Goal: Transaction & Acquisition: Purchase product/service

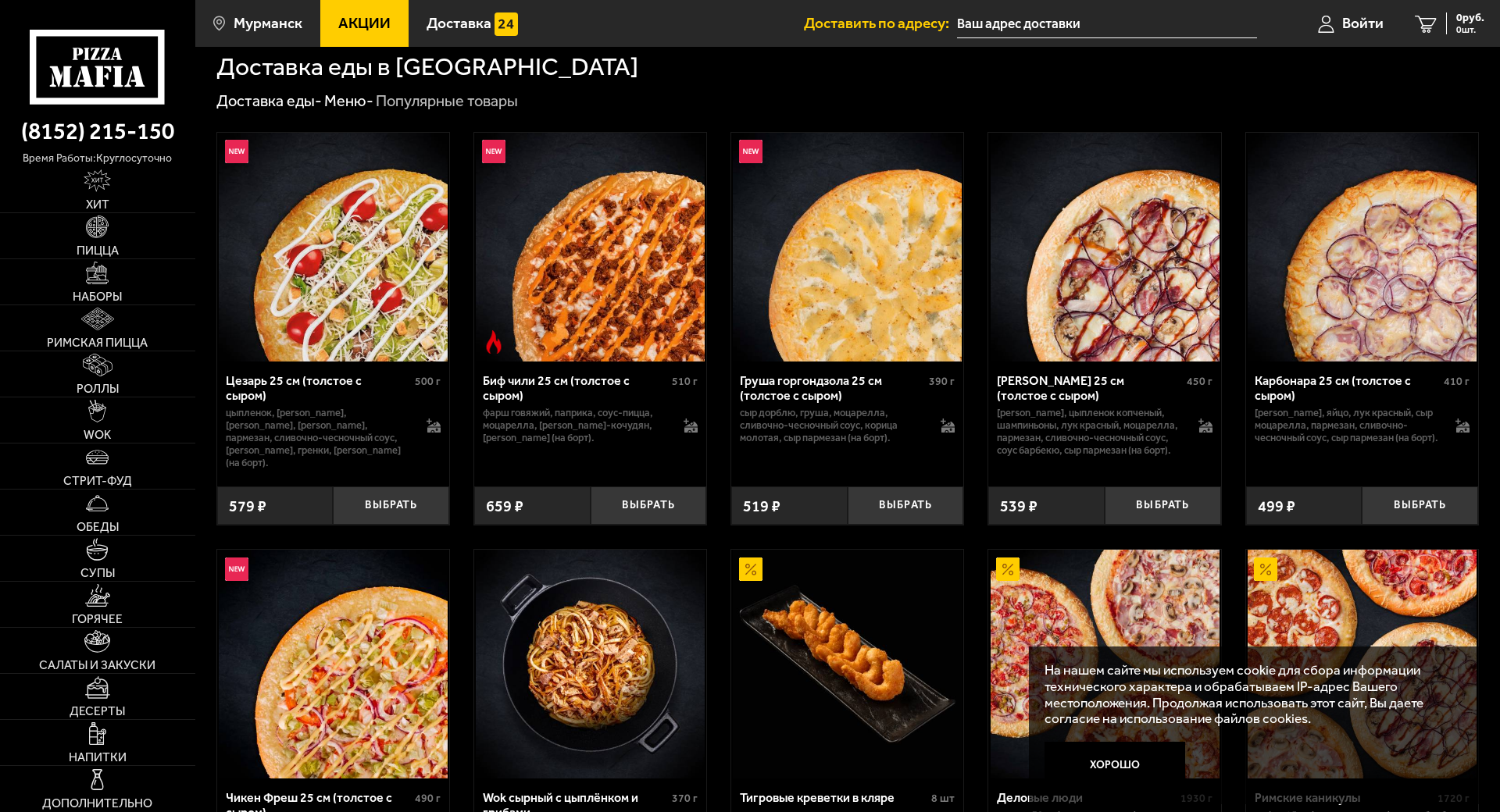
scroll to position [625, 0]
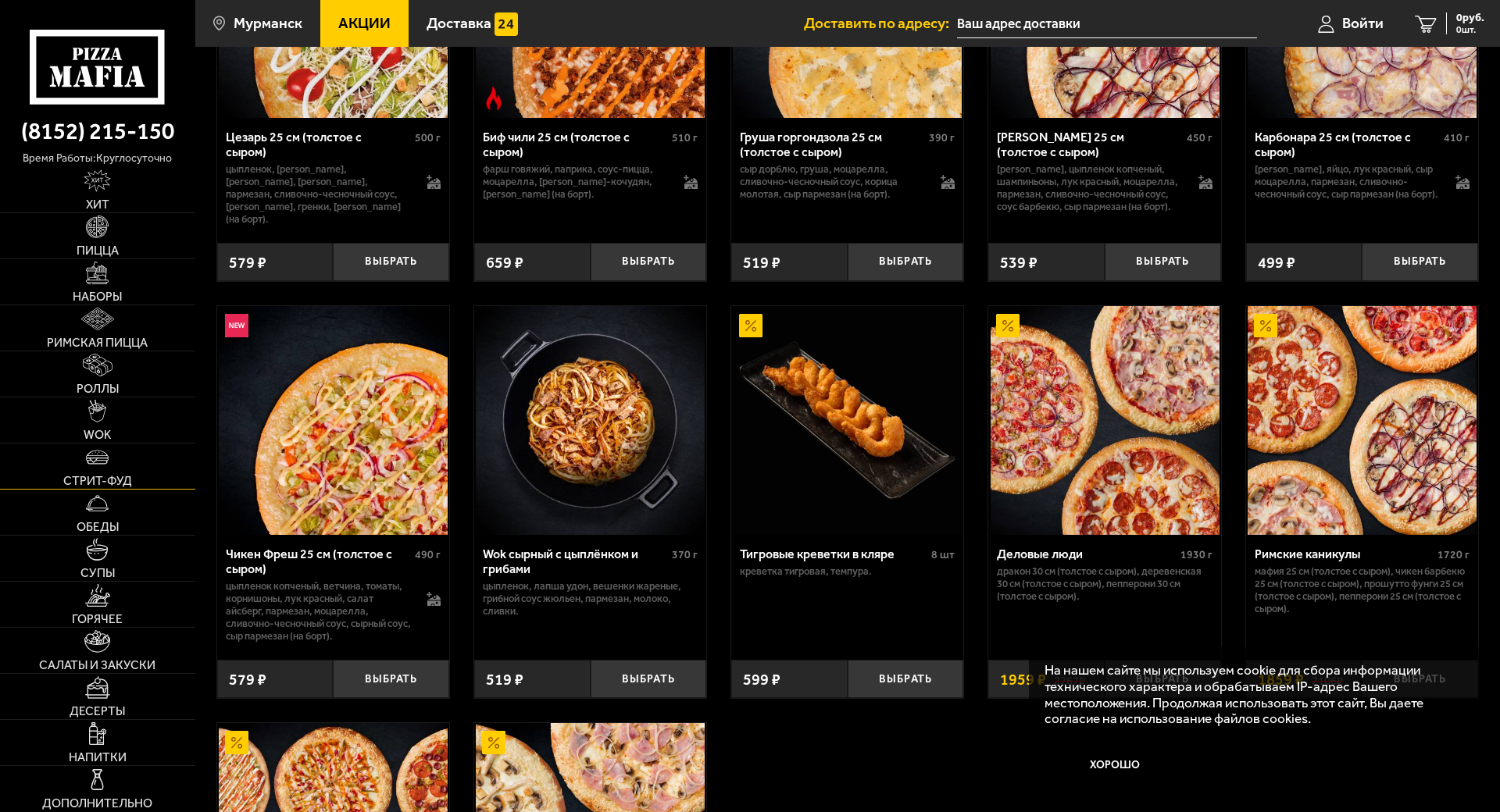
click at [110, 475] on span "Стрит-фуд" at bounding box center [97, 481] width 69 height 12
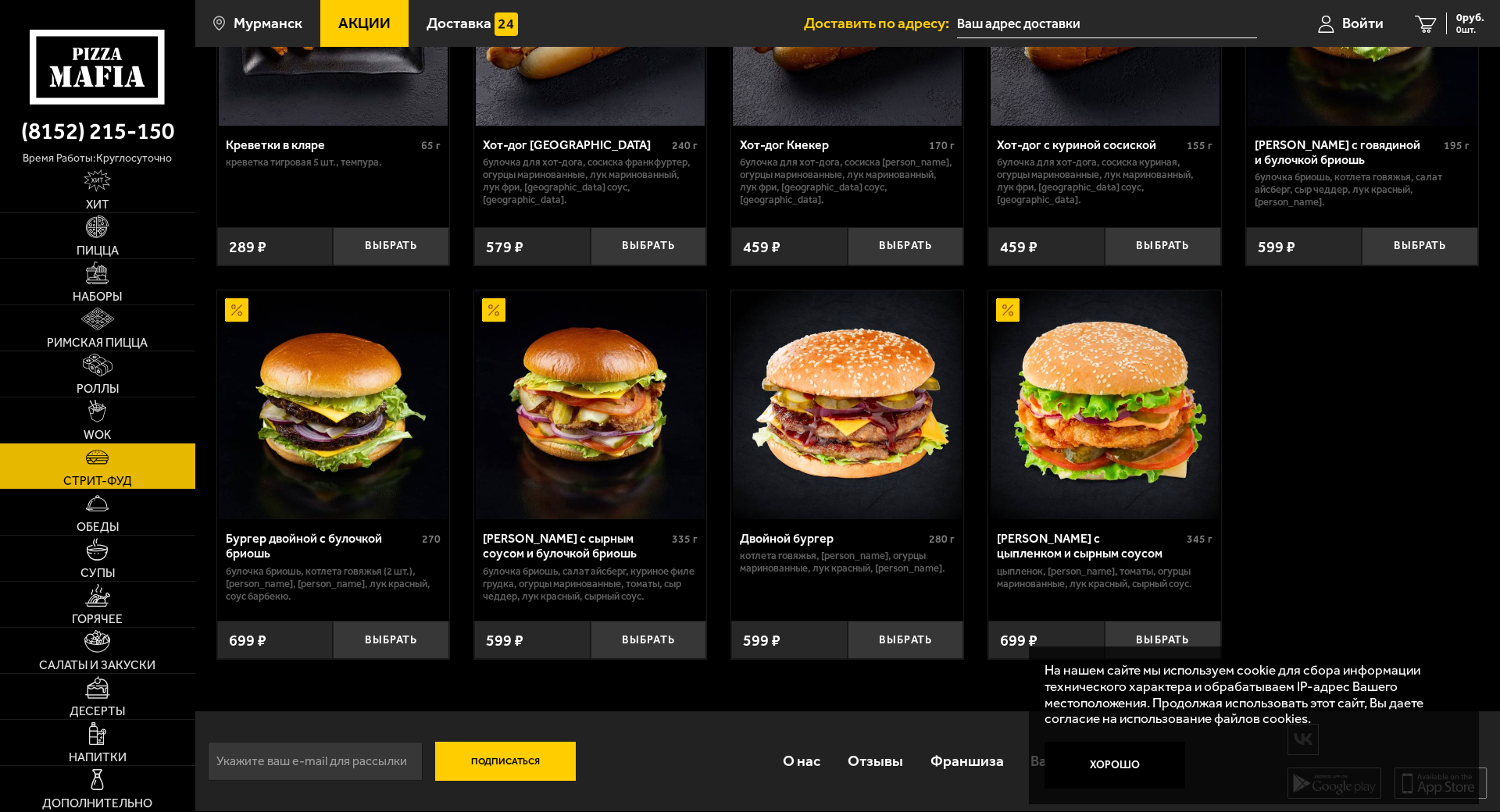
scroll to position [317, 0]
click at [1123, 742] on button "Хорошо" at bounding box center [1115, 765] width 140 height 47
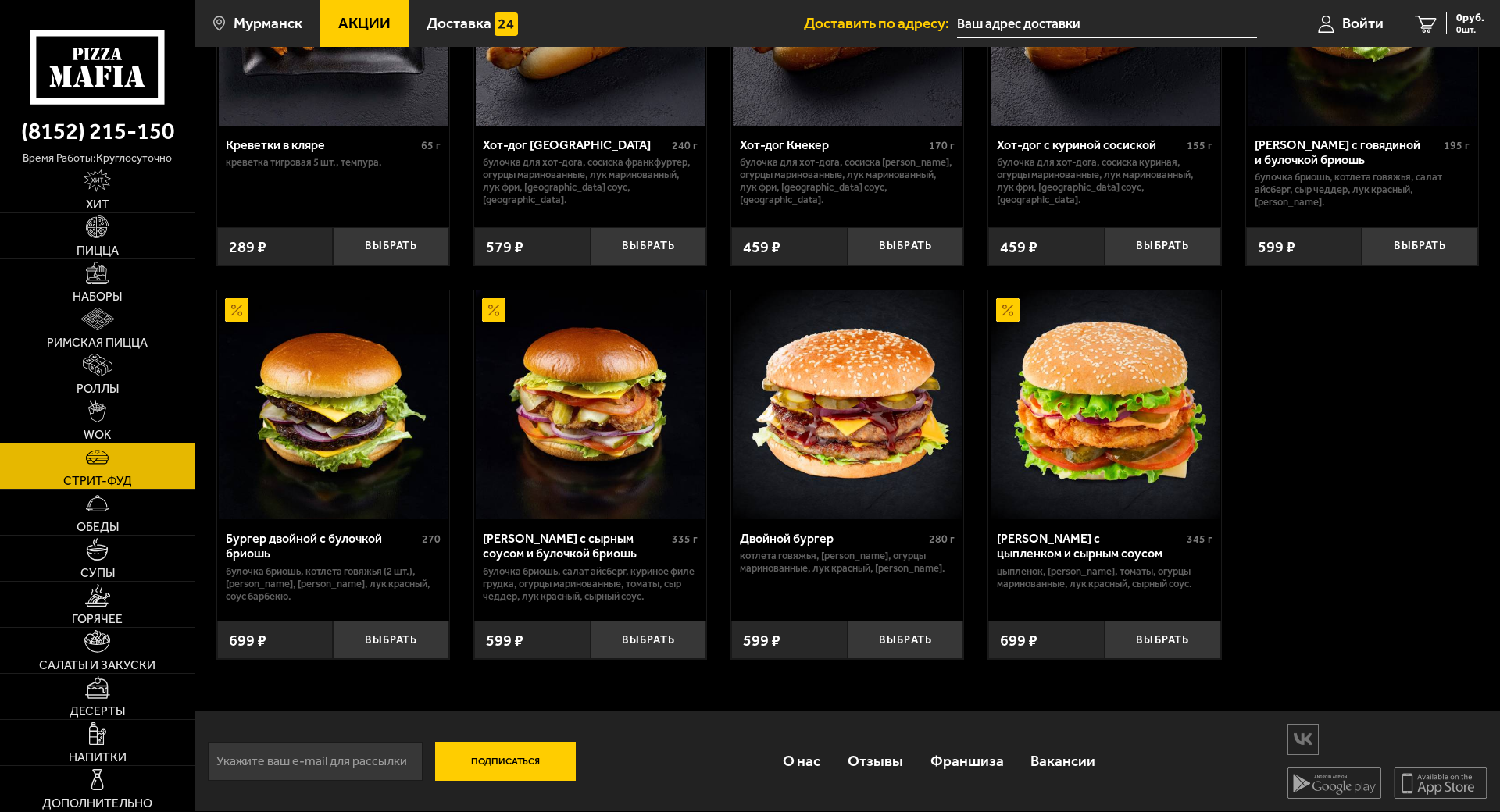
scroll to position [313, 0]
click at [895, 621] on button "Выбрать" at bounding box center [906, 640] width 116 height 38
click at [125, 489] on link "Обеды" at bounding box center [97, 512] width 196 height 45
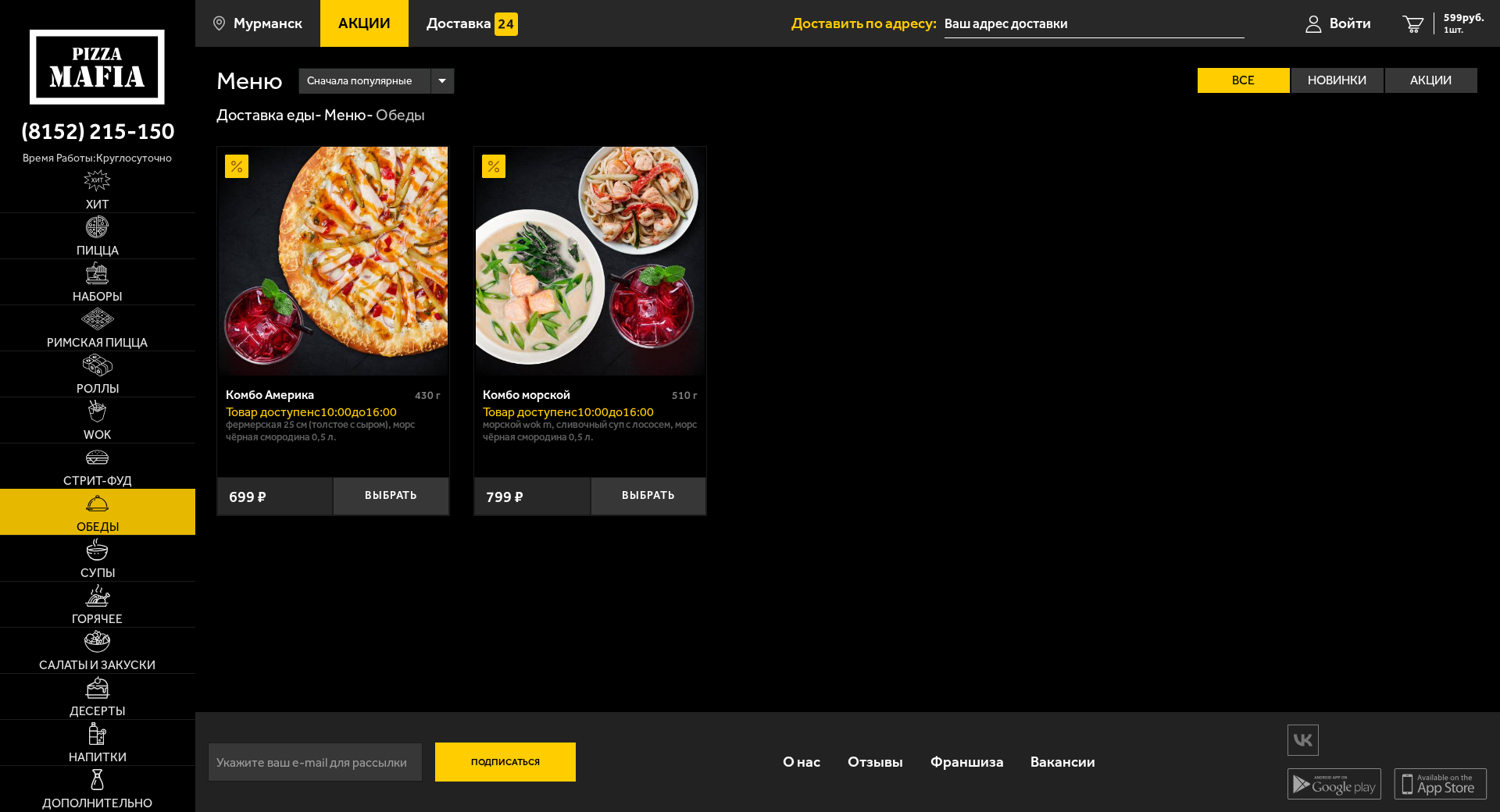
click at [121, 444] on link "Стрит-фуд" at bounding box center [97, 466] width 196 height 45
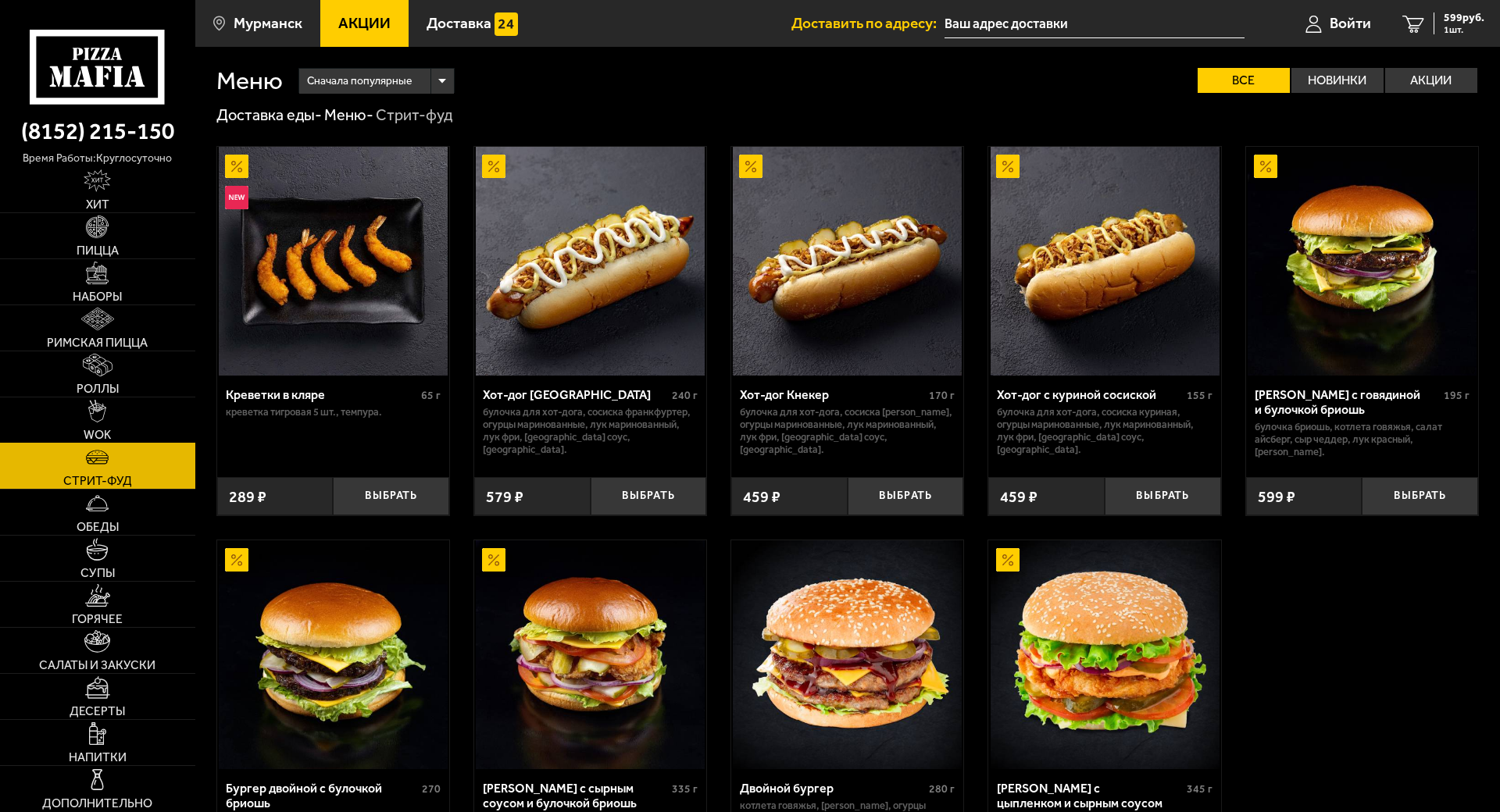
click at [127, 398] on link "WOK" at bounding box center [97, 420] width 196 height 45
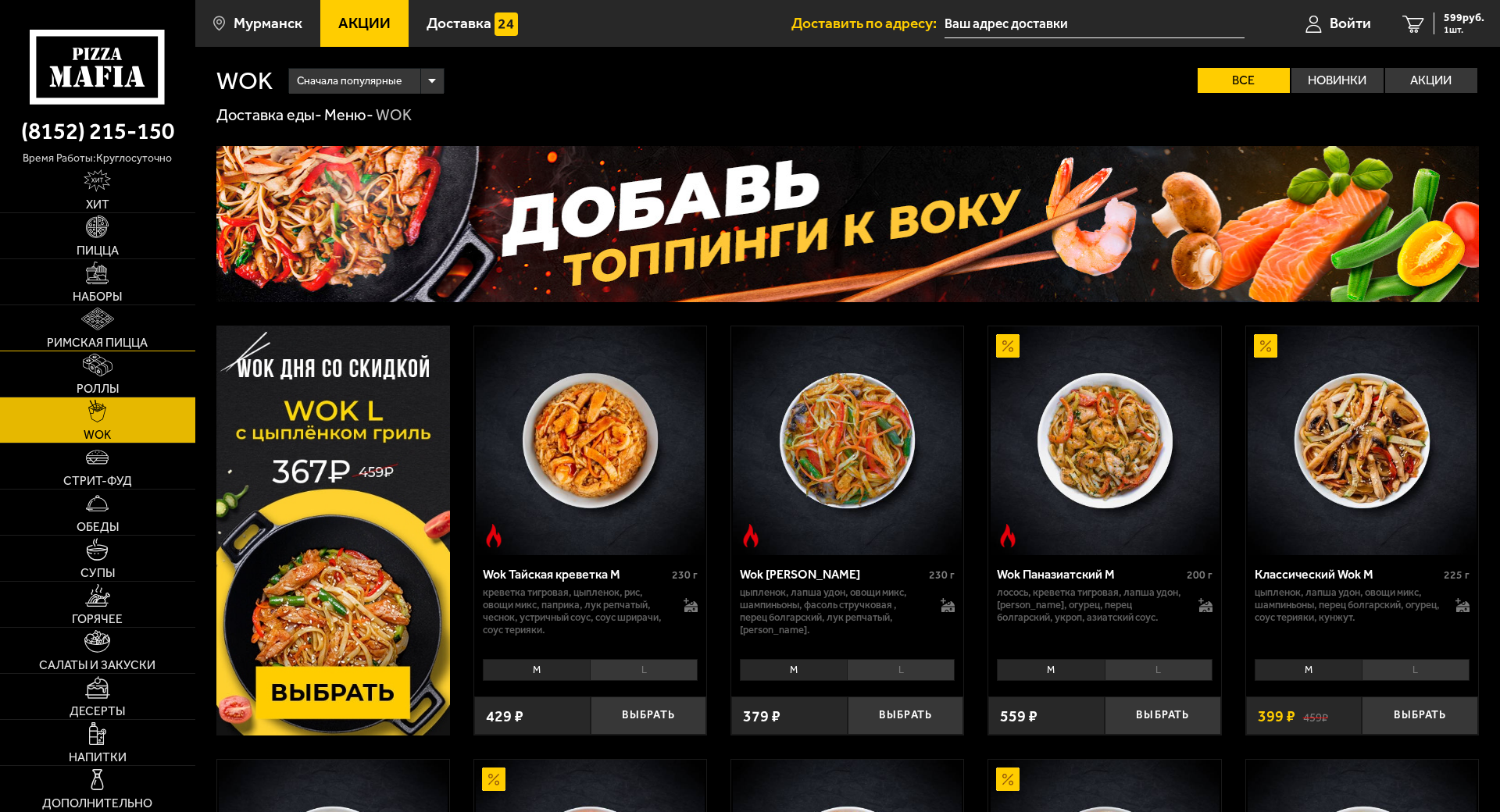
click at [144, 337] on span "Римская пицца" at bounding box center [97, 342] width 101 height 12
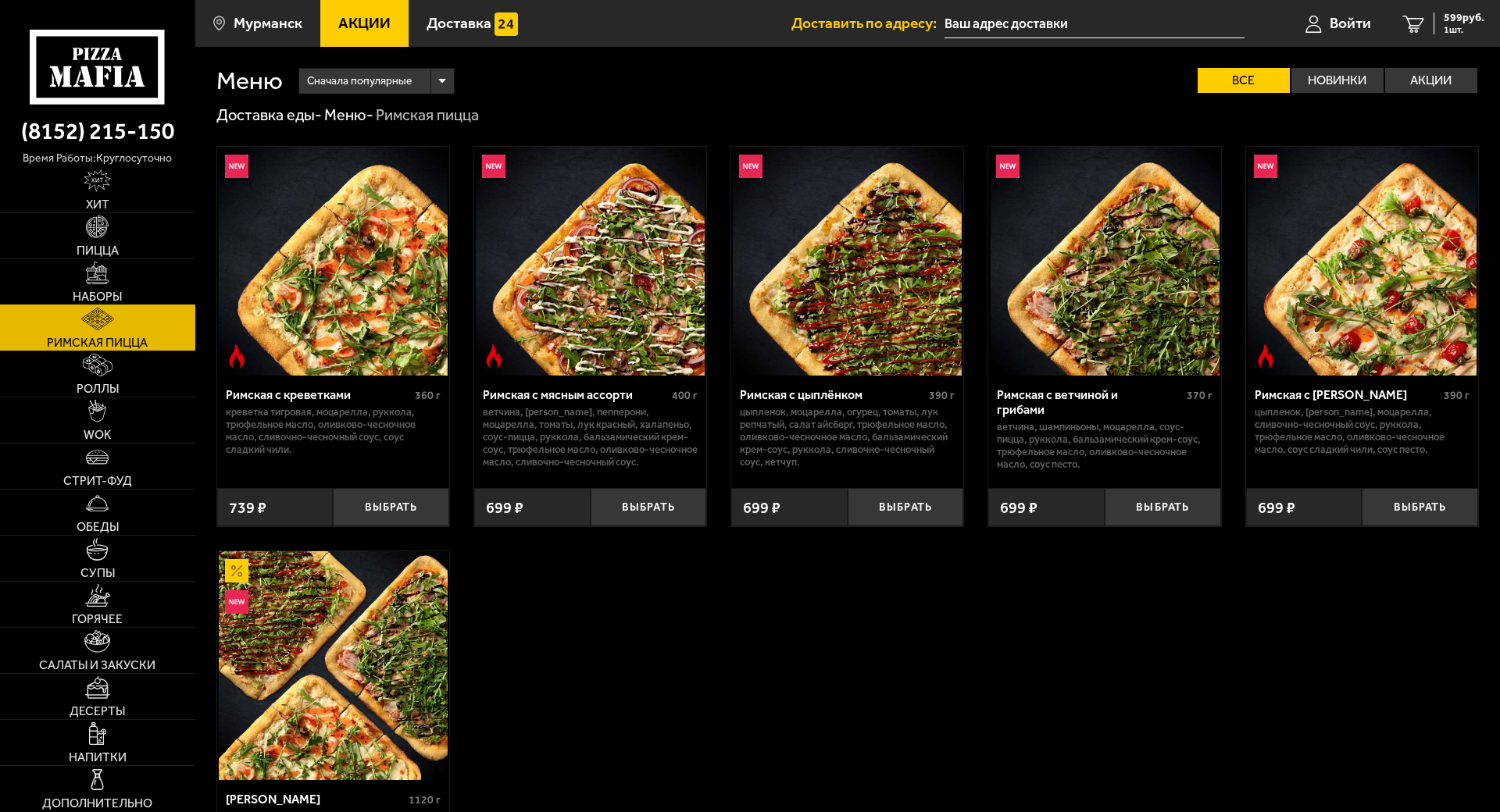
click at [121, 263] on link "Наборы" at bounding box center [97, 281] width 196 height 45
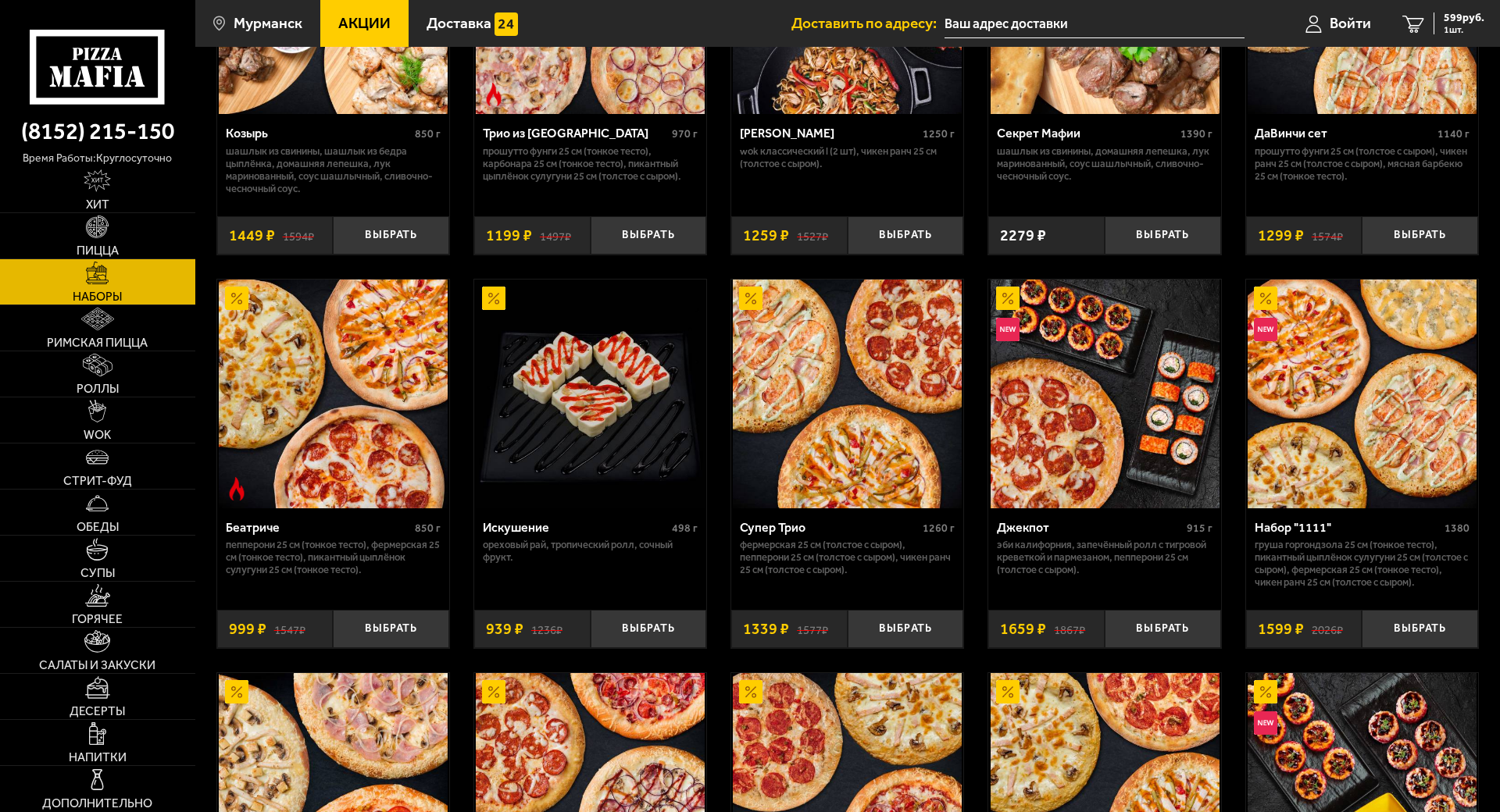
scroll to position [1093, 0]
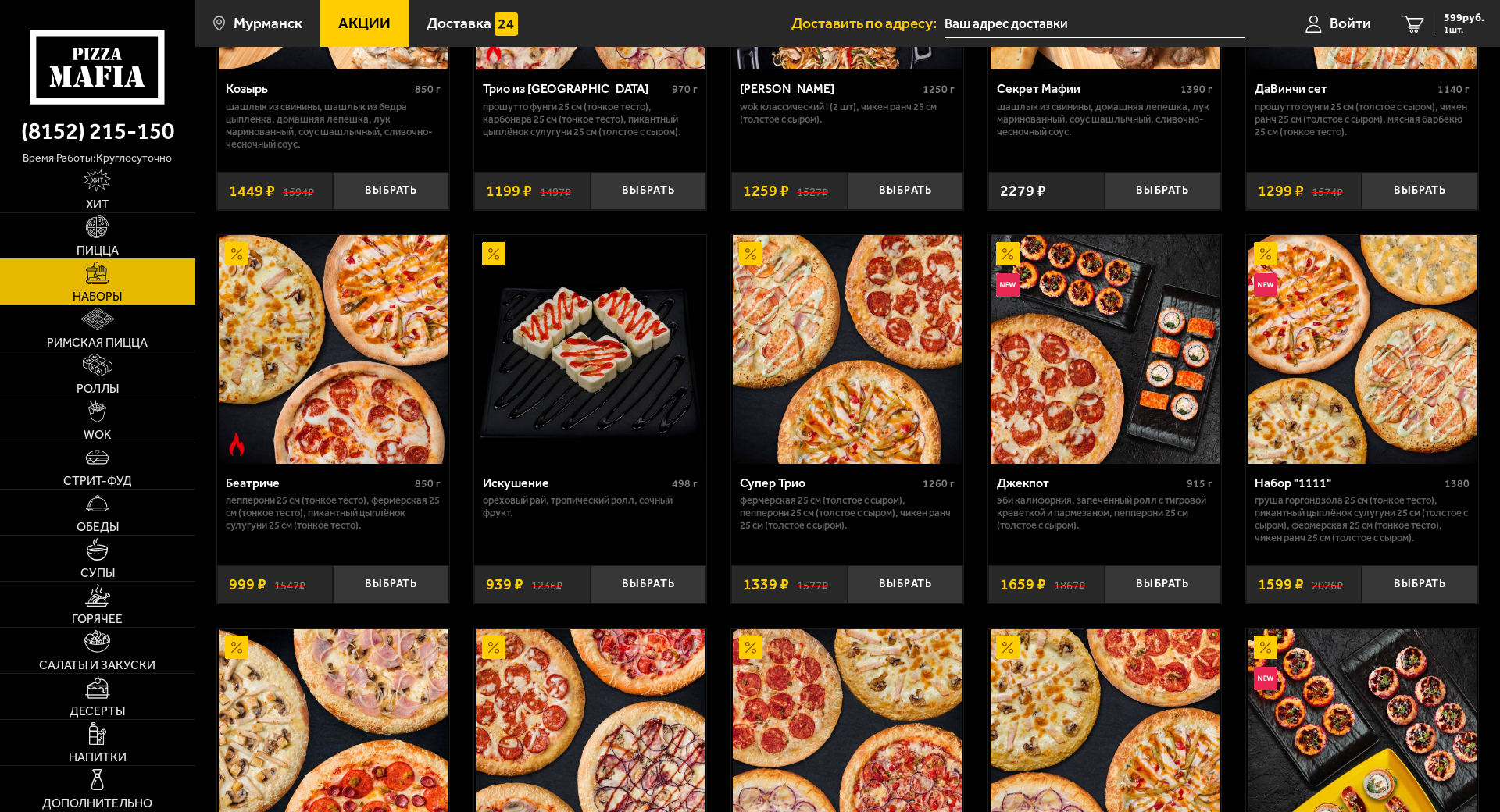
click at [103, 244] on span "Пицца" at bounding box center [97, 250] width 42 height 12
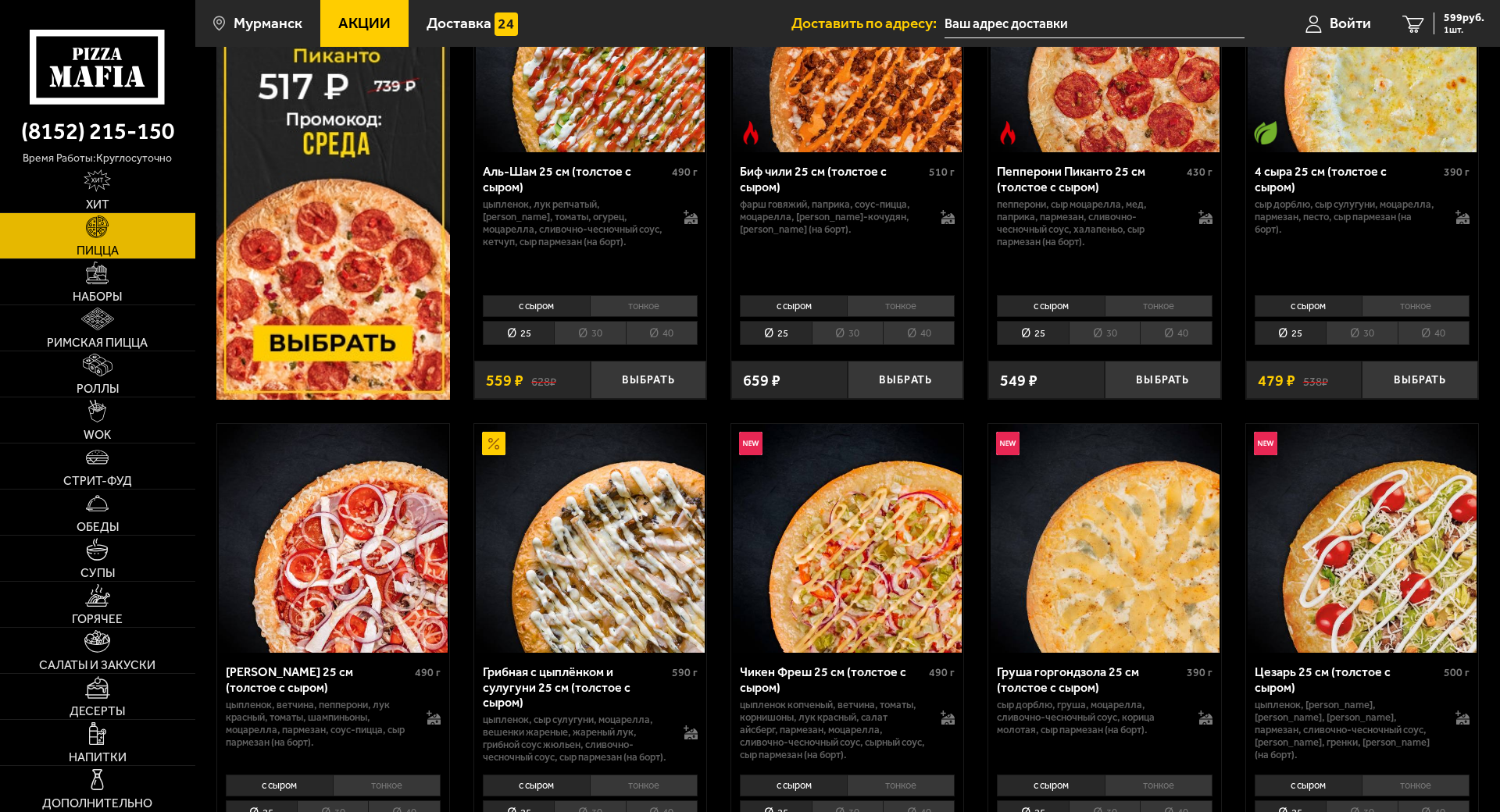
scroll to position [390, 0]
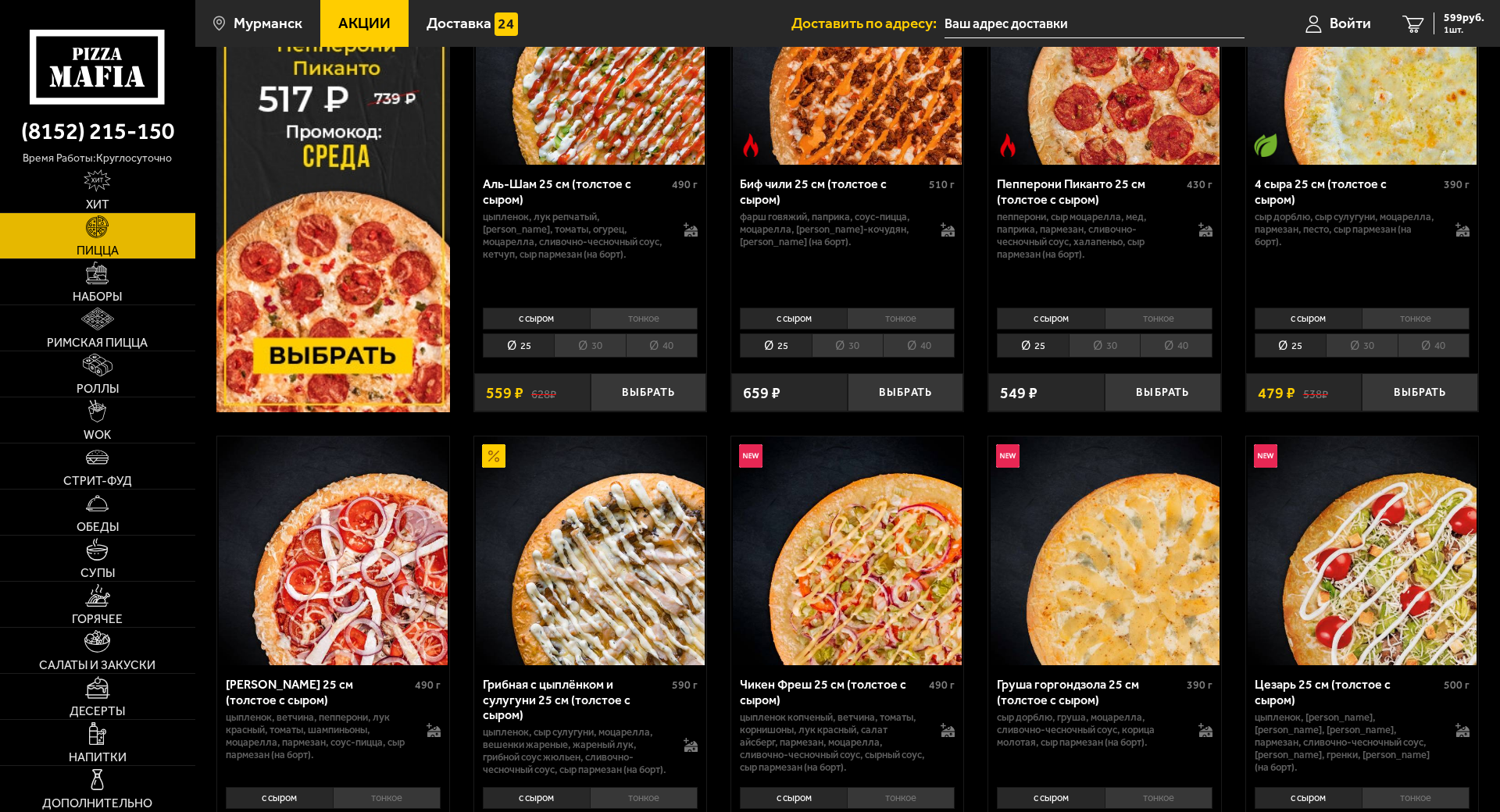
click at [324, 386] on img at bounding box center [333, 173] width 234 height 477
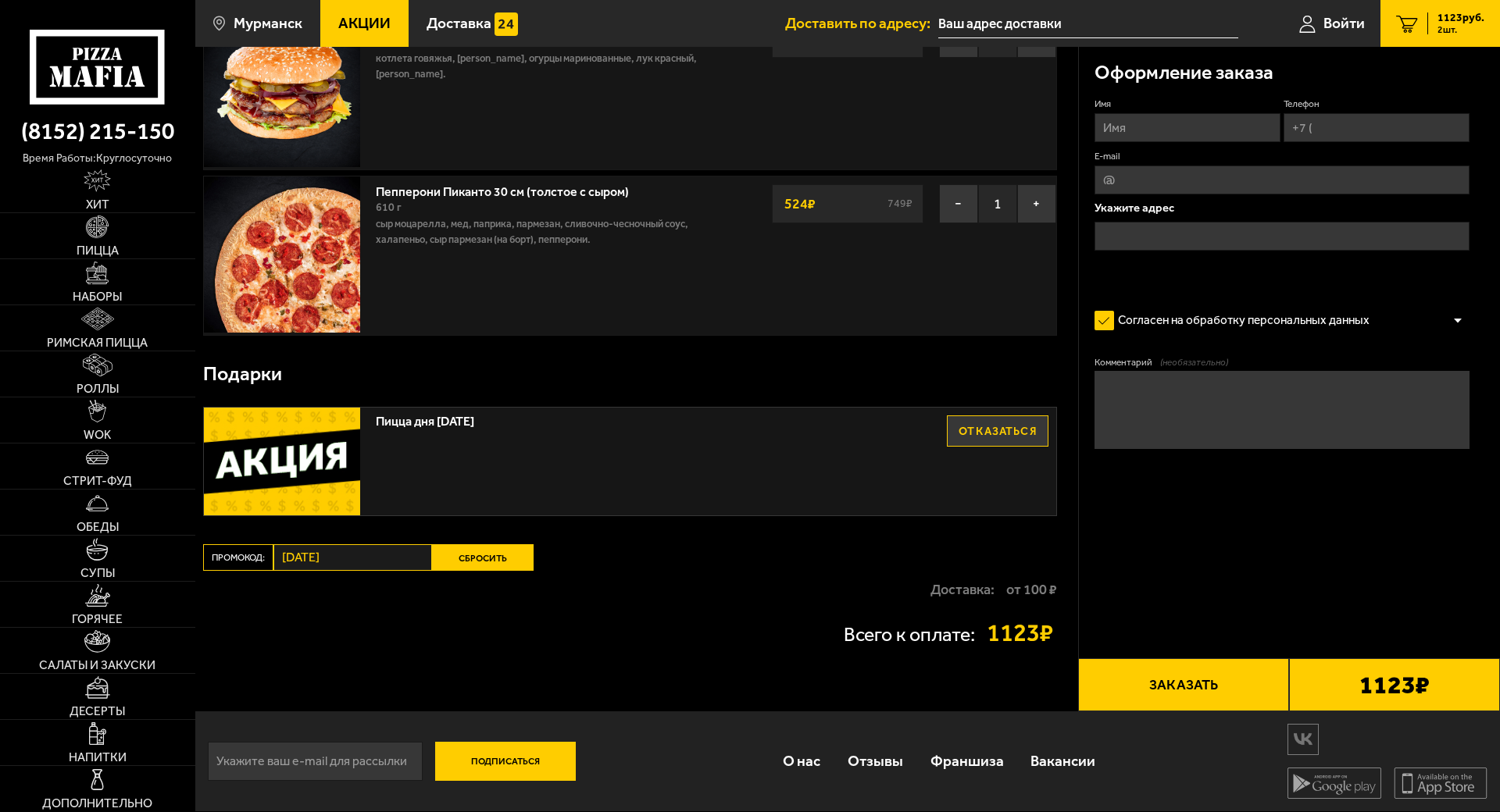
scroll to position [124, 0]
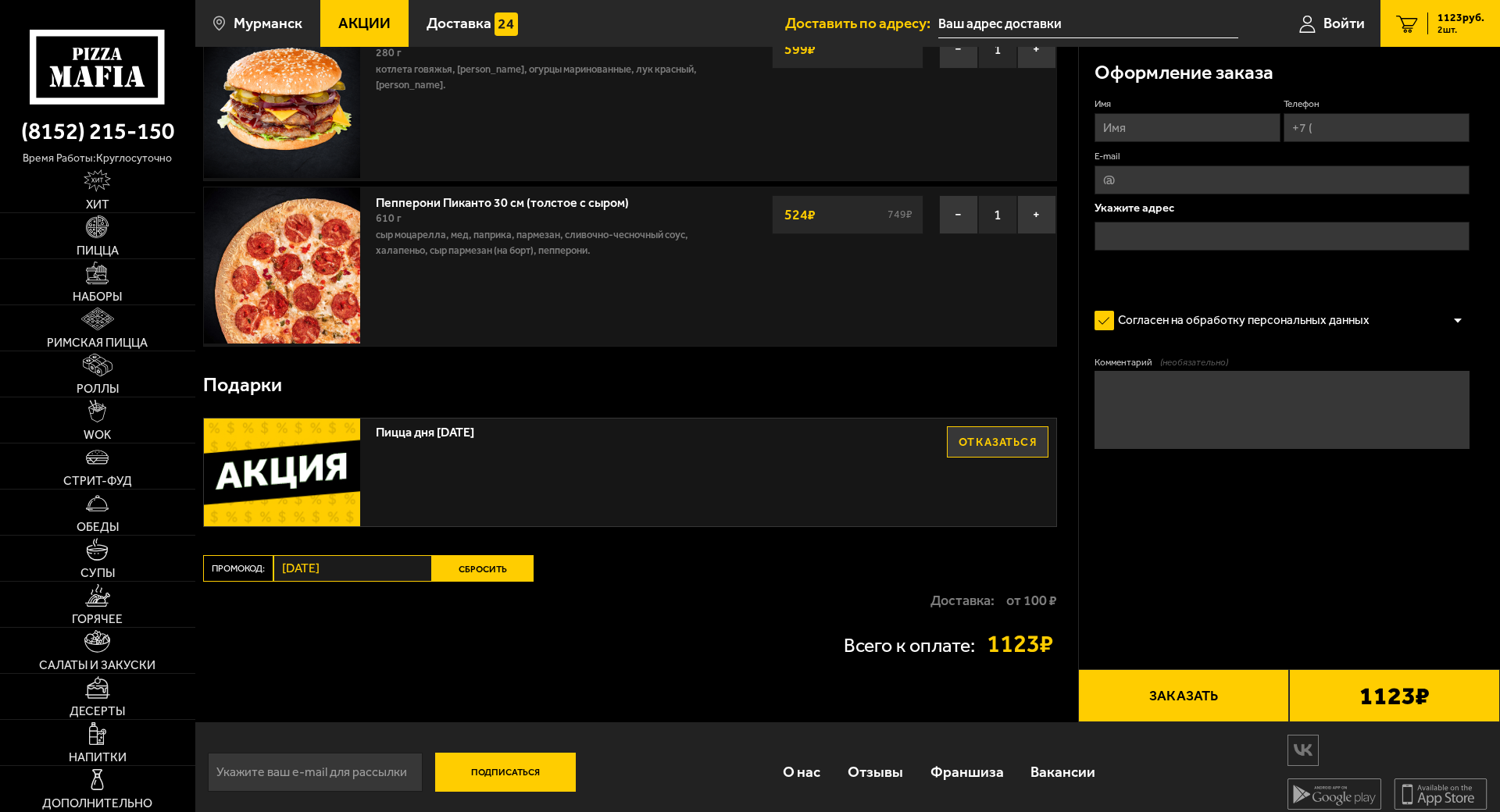
click at [1142, 119] on input "Имя" at bounding box center [1187, 127] width 186 height 29
type input "Александр"
click at [1343, 130] on input "Телефон" at bounding box center [1376, 127] width 186 height 29
type input "+7 (921) 175-93-04"
click at [1207, 241] on input "text" at bounding box center [1282, 236] width 375 height 29
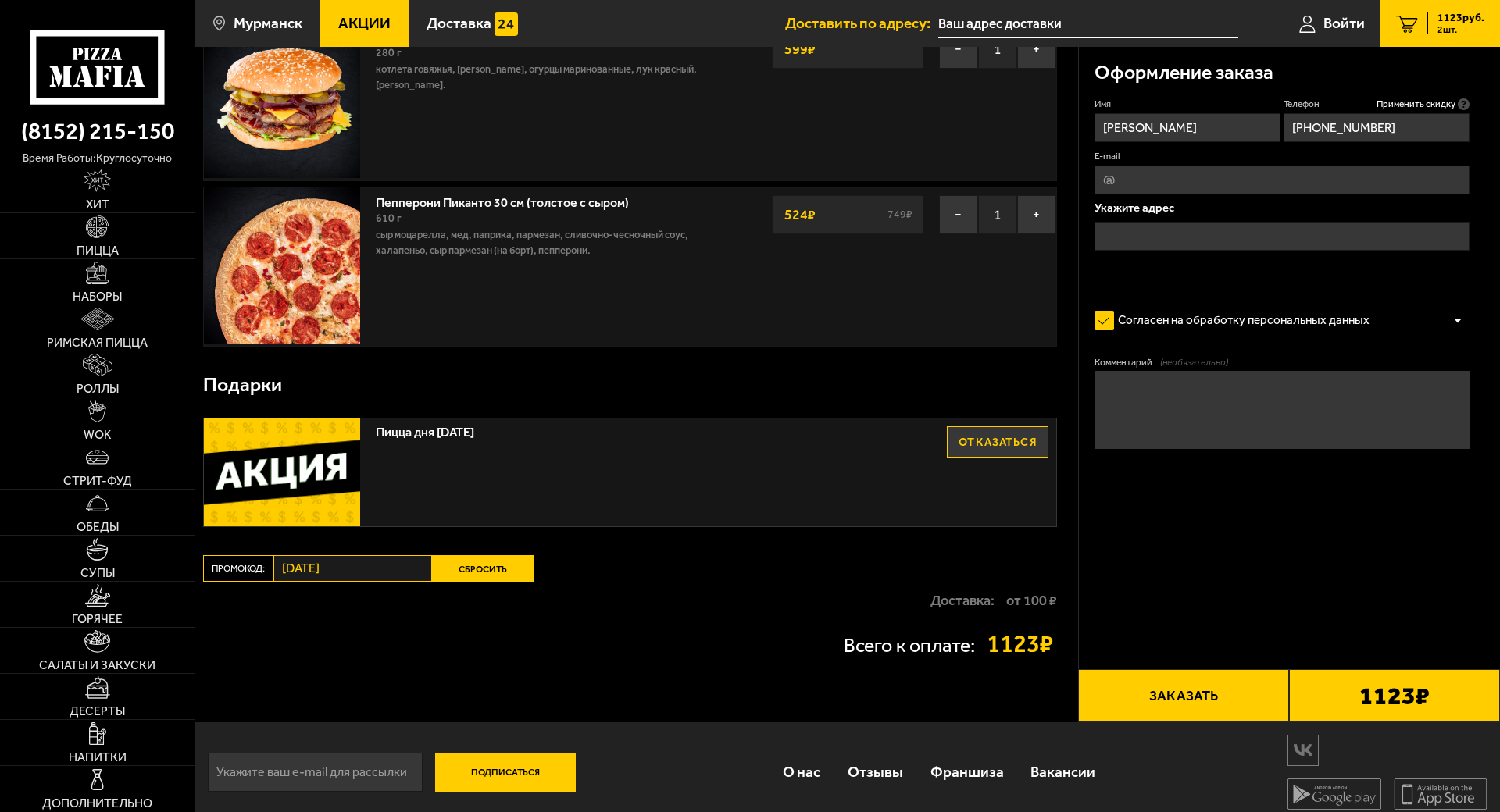
click at [1207, 236] on input "text" at bounding box center [1282, 236] width 375 height 29
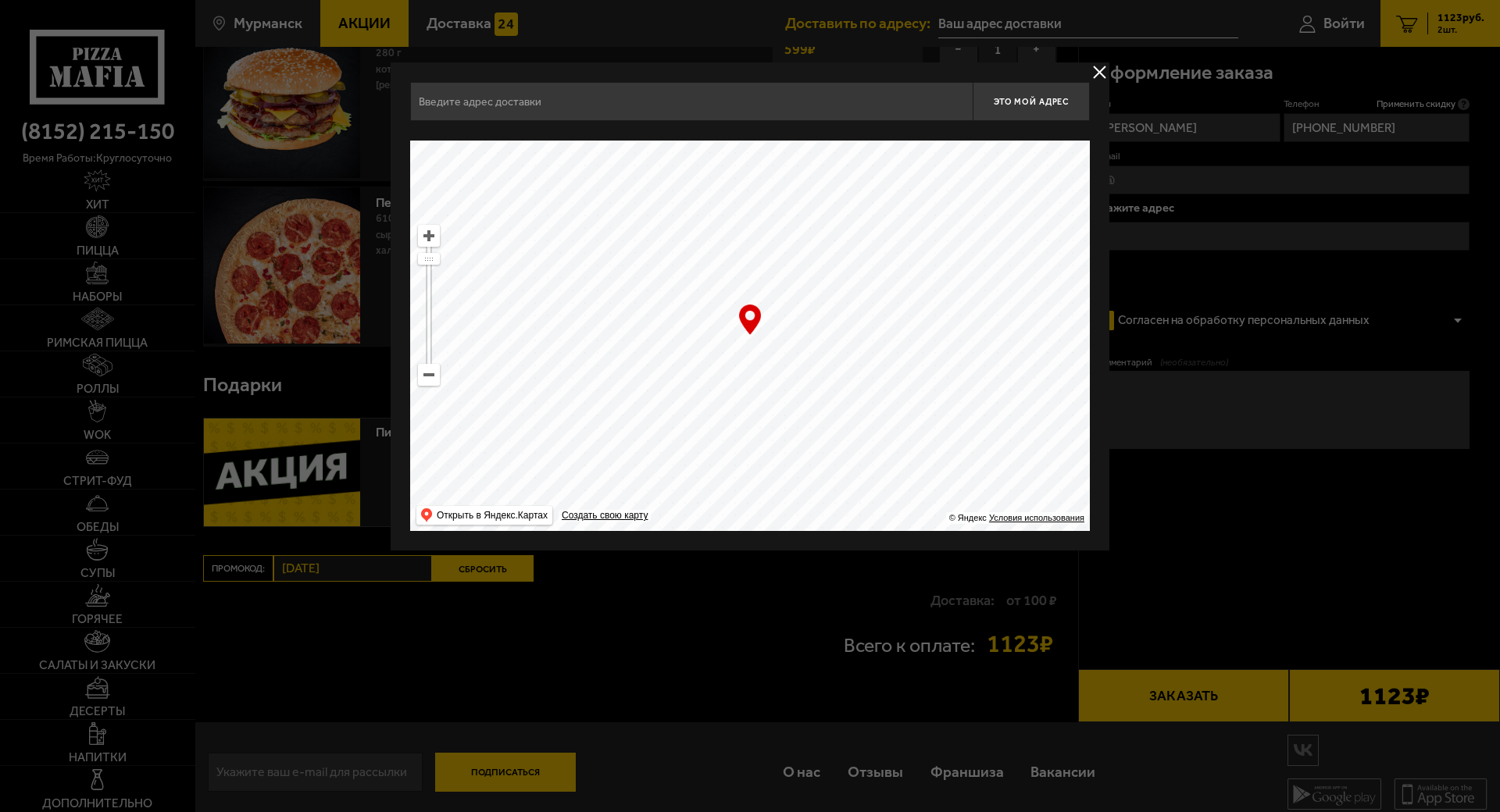
drag, startPoint x: 701, startPoint y: 389, endPoint x: 963, endPoint y: 172, distance: 340.2
click at [966, 177] on ymaps at bounding box center [750, 335] width 680 height 390
drag, startPoint x: 796, startPoint y: 360, endPoint x: 887, endPoint y: 213, distance: 172.9
click at [913, 194] on ymaps at bounding box center [750, 335] width 680 height 390
type input "Рыбный проезд, 4"
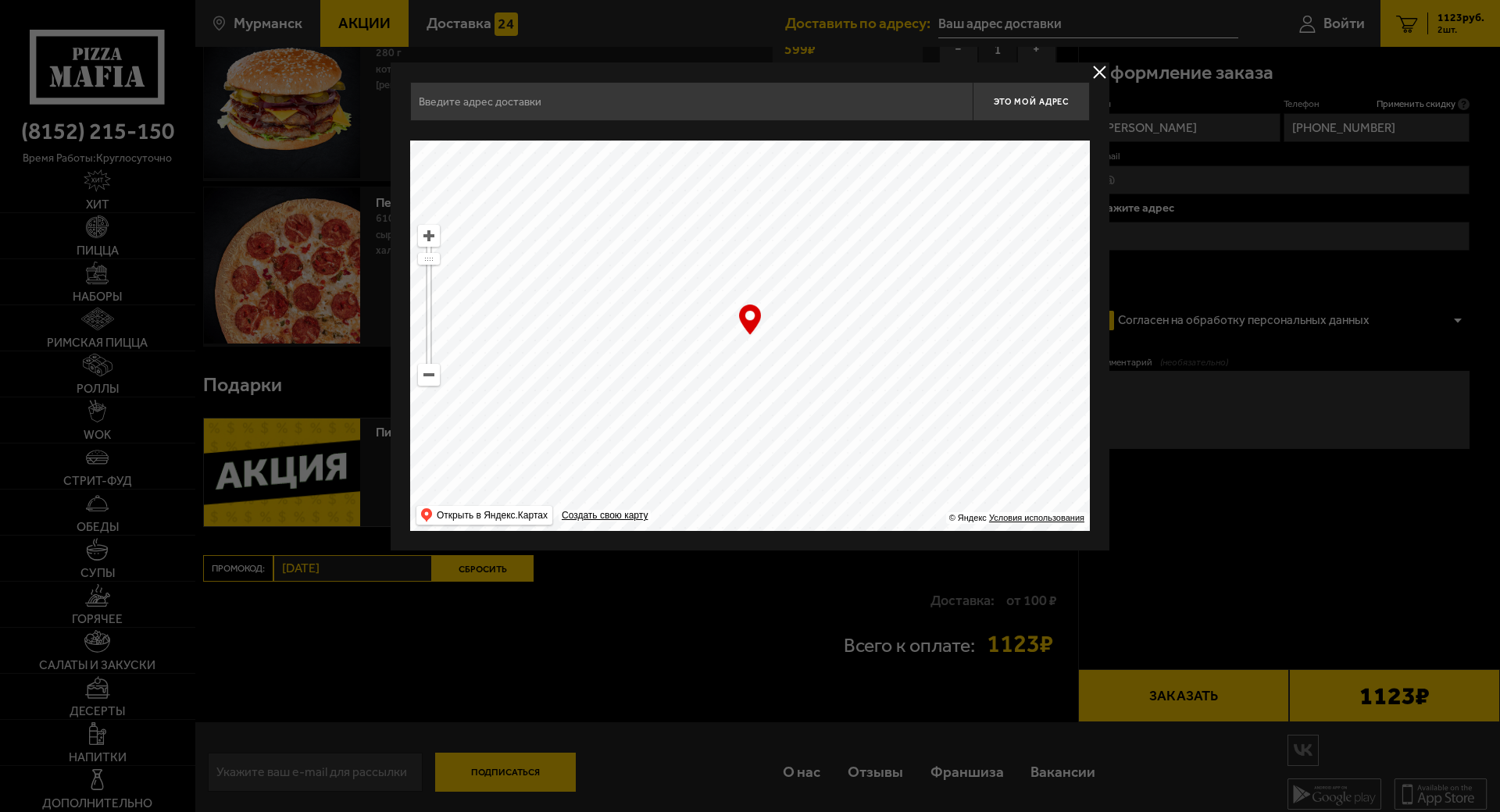
type input "Рыбный проезд, 4"
drag, startPoint x: 793, startPoint y: 356, endPoint x: 820, endPoint y: 211, distance: 147.5
click at [819, 218] on ymaps at bounding box center [750, 335] width 680 height 390
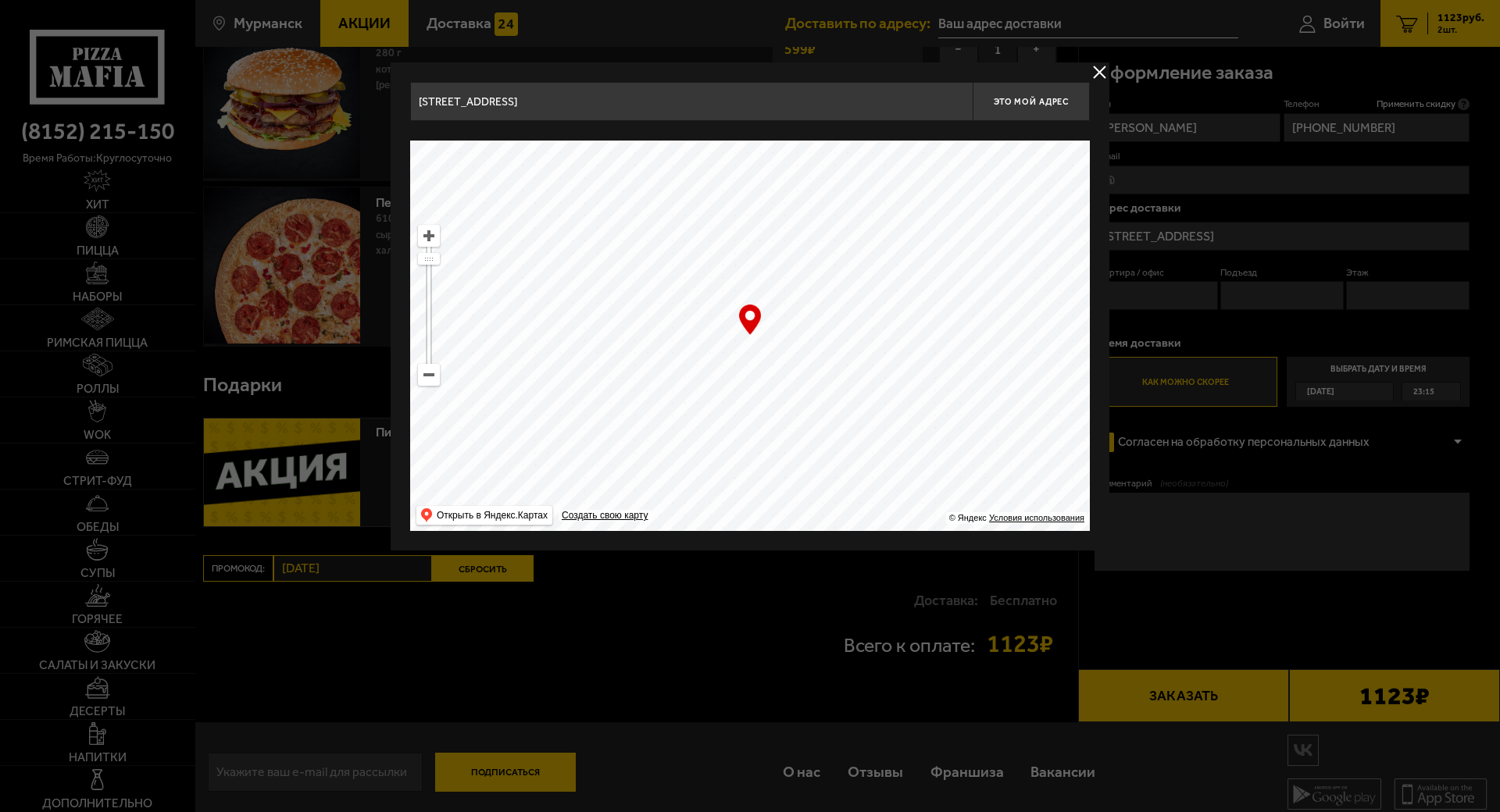
drag, startPoint x: 782, startPoint y: 318, endPoint x: 847, endPoint y: 221, distance: 116.8
click at [841, 231] on ymaps at bounding box center [750, 335] width 680 height 390
type input "проспект Ленина, 51"
drag, startPoint x: 798, startPoint y: 304, endPoint x: 866, endPoint y: 138, distance: 179.4
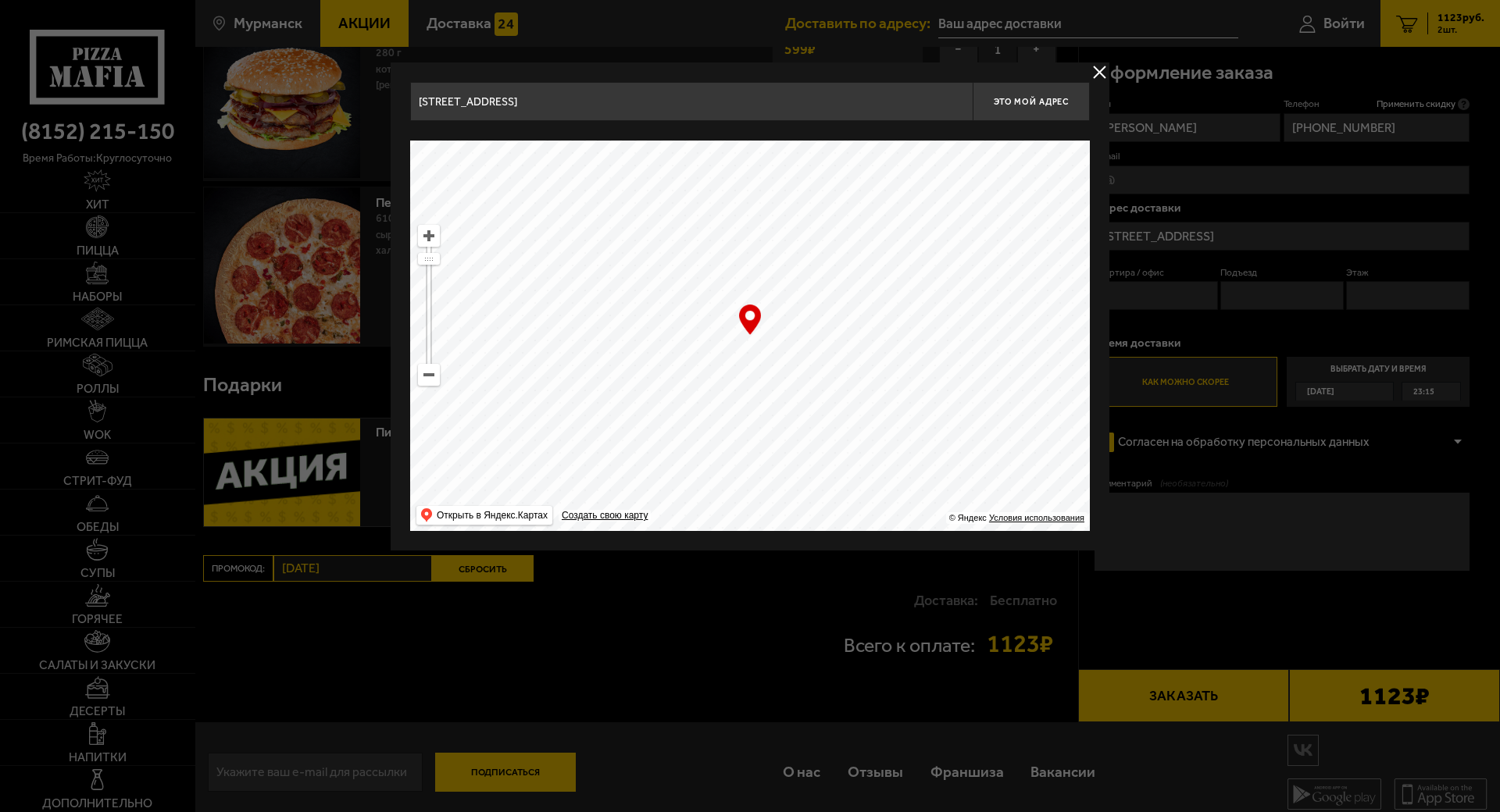
click at [867, 138] on div "проспект Ленина, 51 Это мой адрес Найдите адрес перетащив карту … © Яндекс Усло…" at bounding box center [750, 306] width 680 height 449
type input "проспект Ленина, 43"
drag, startPoint x: 634, startPoint y: 100, endPoint x: 323, endPoint y: 92, distance: 311.1
click at [323, 92] on main "Мурманск Все Акции Доставка Личный кабинет Акции Доставка Доставить по адресу: …" at bounding box center [848, 349] width 1305 height 946
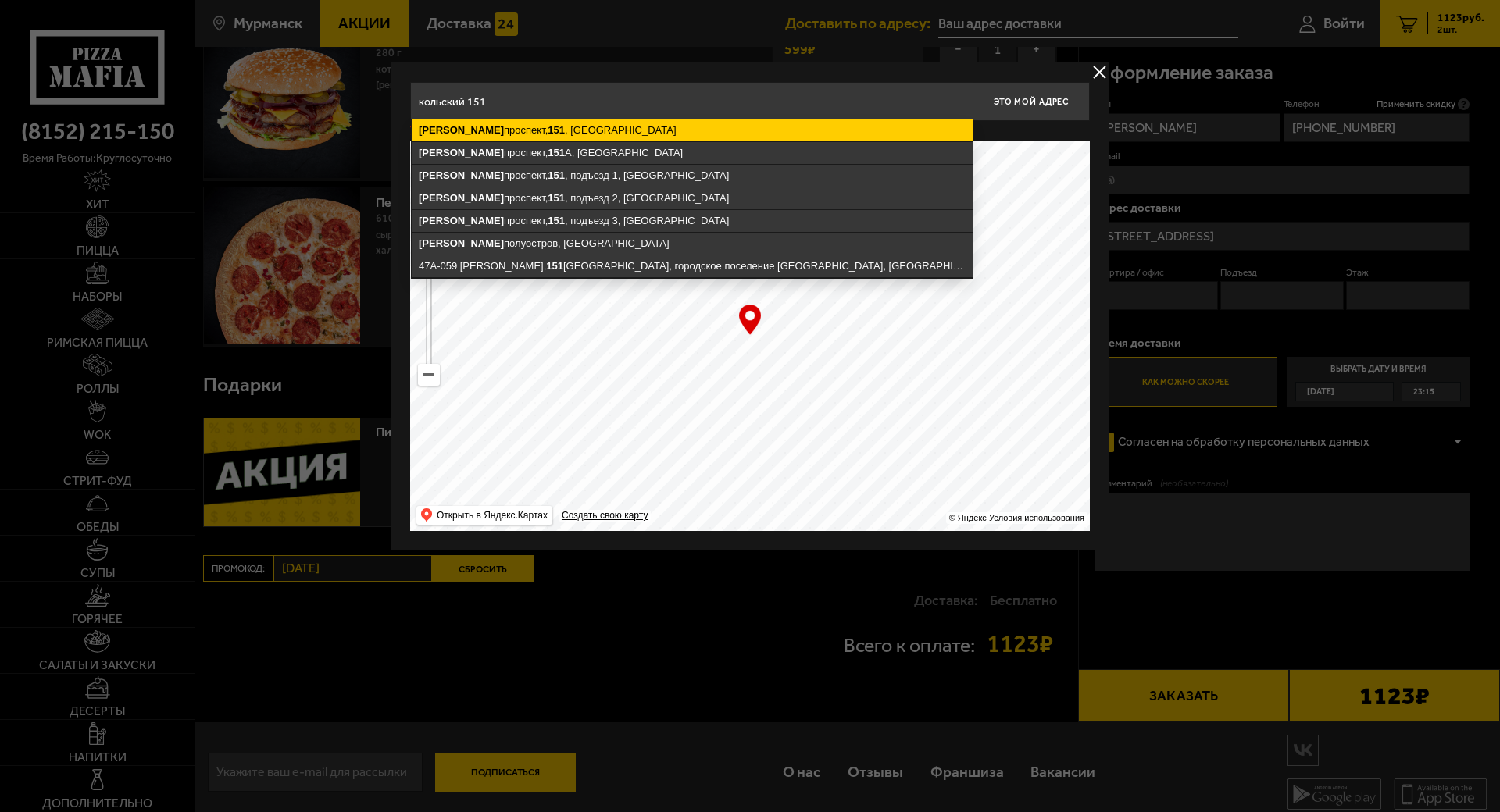
click at [465, 126] on ymaps "Кольский" at bounding box center [461, 130] width 85 height 12
type input "Мурманск, Кольский проспект, 151"
type input "Кольский проспект, 151"
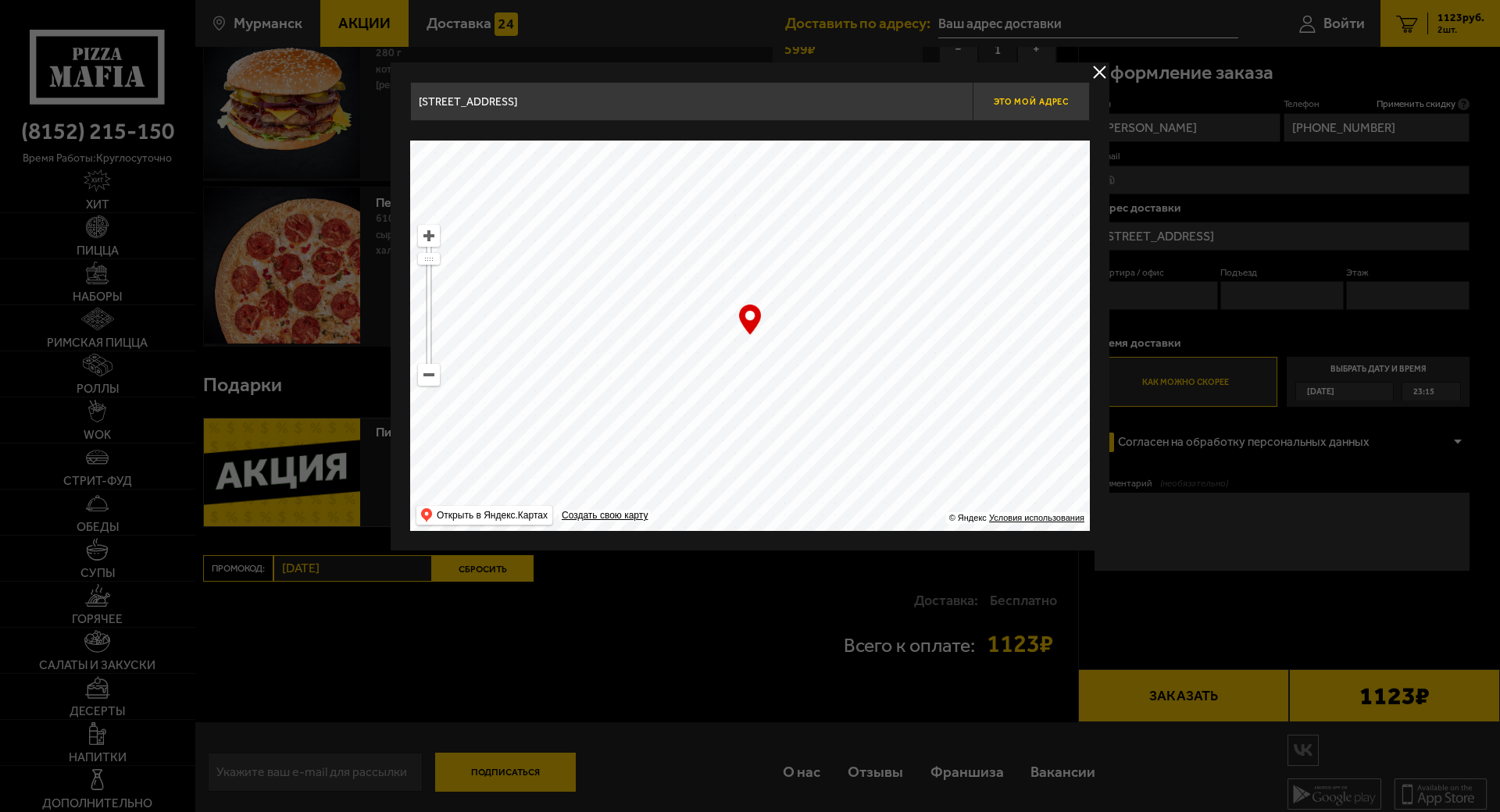
click at [1053, 109] on button "Это мой адрес" at bounding box center [1031, 101] width 117 height 39
type input "Мурманск, Кольский проспект, 151"
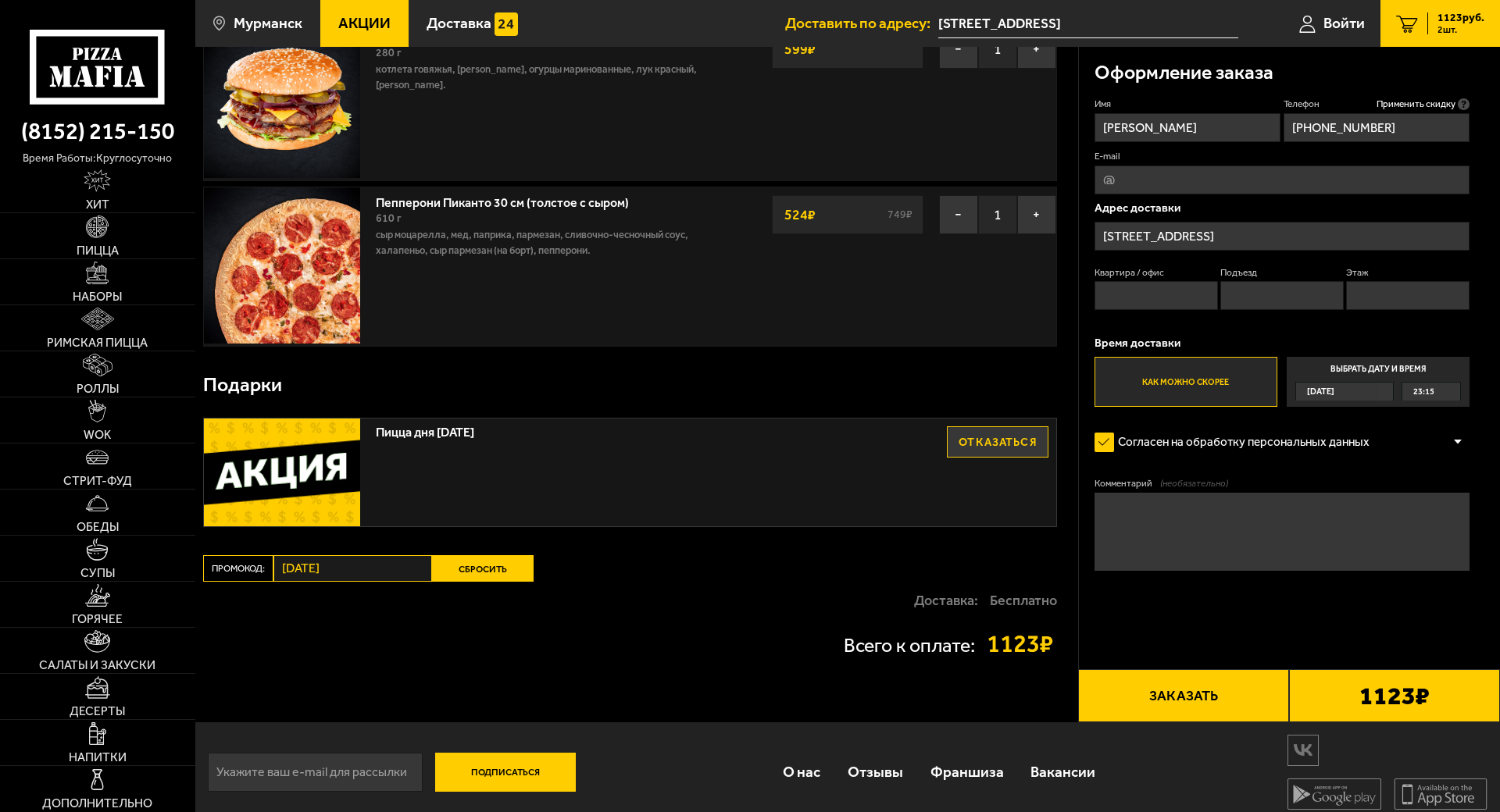
click at [1155, 291] on input "Квартира / офис" at bounding box center [1157, 295] width 124 height 29
type input "134"
click at [1246, 290] on input "Подъезд" at bounding box center [1283, 295] width 124 height 29
type input "2"
click at [1247, 383] on label "Как можно скорее" at bounding box center [1185, 382] width 182 height 50
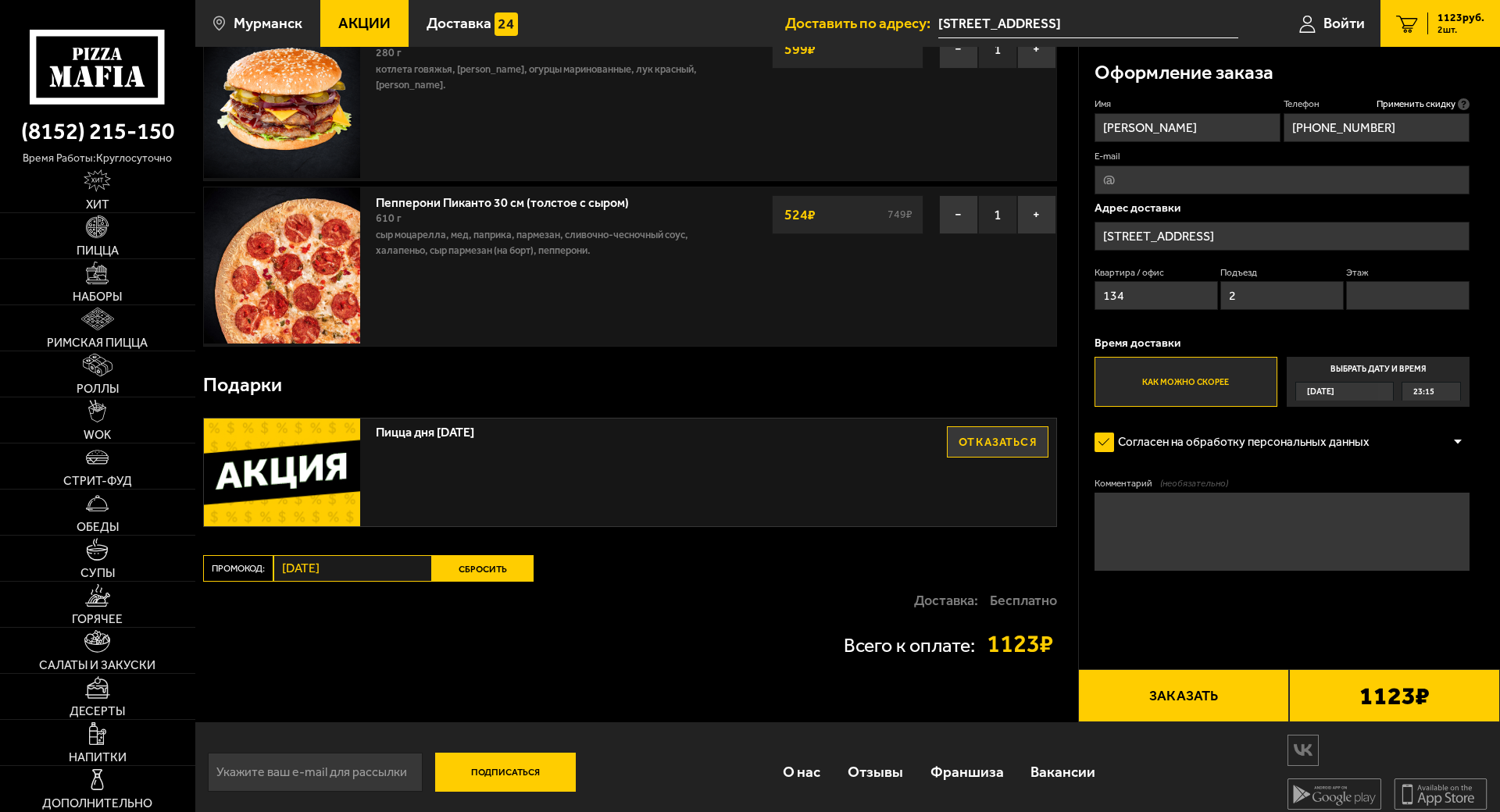
click at [0, 0] on input "Как можно скорее" at bounding box center [0, 0] width 0 height 0
click at [1354, 295] on input "Этаж" at bounding box center [1408, 295] width 124 height 29
click at [1356, 296] on input "Этаж" at bounding box center [1408, 295] width 124 height 29
click at [1206, 506] on textarea "Комментарий (необязательно)" at bounding box center [1282, 531] width 375 height 78
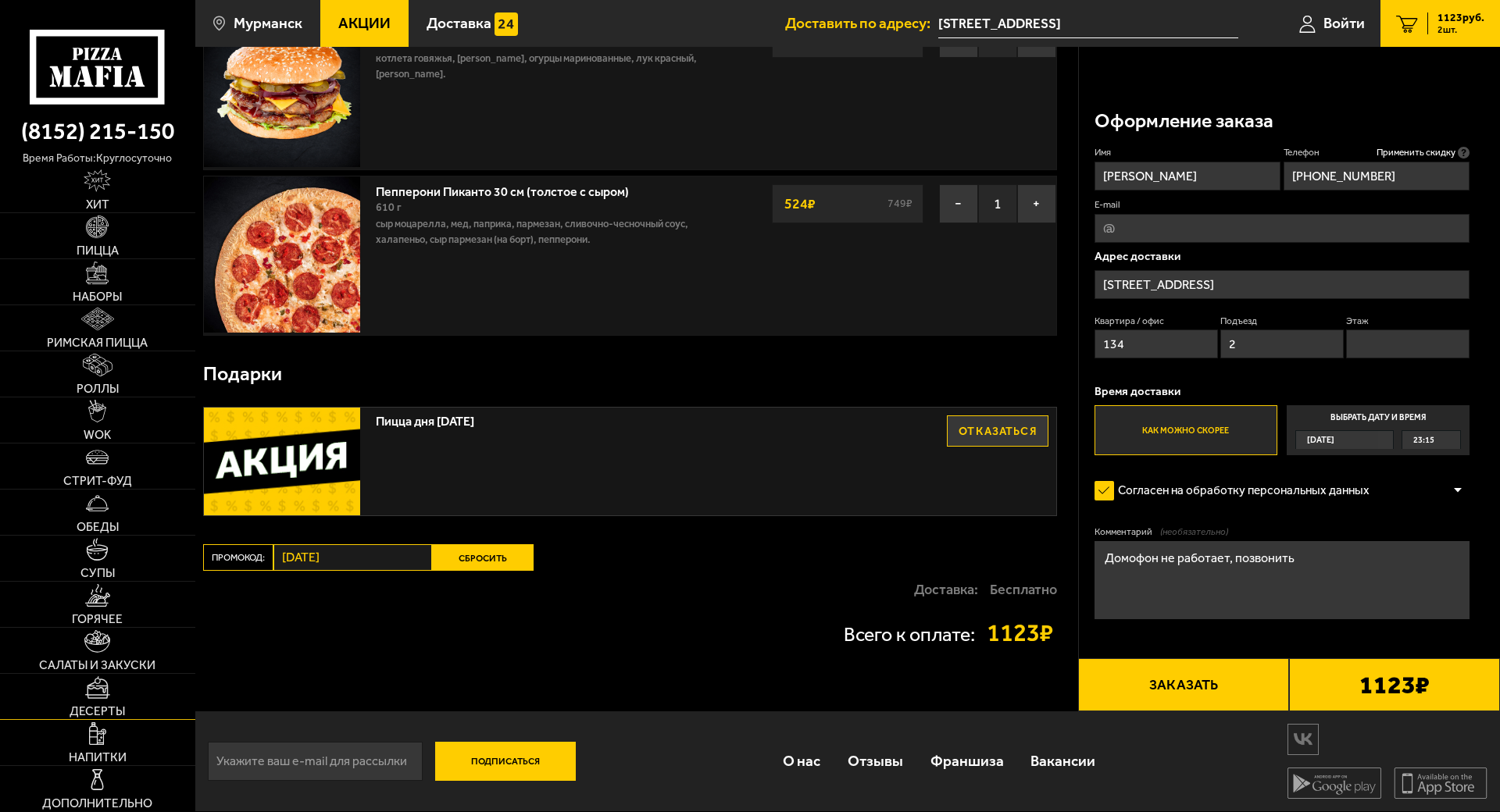
scroll to position [201, 0]
type textarea "Домофон не работает, позвонить"
click at [111, 628] on link "Салаты и закуски" at bounding box center [97, 650] width 196 height 45
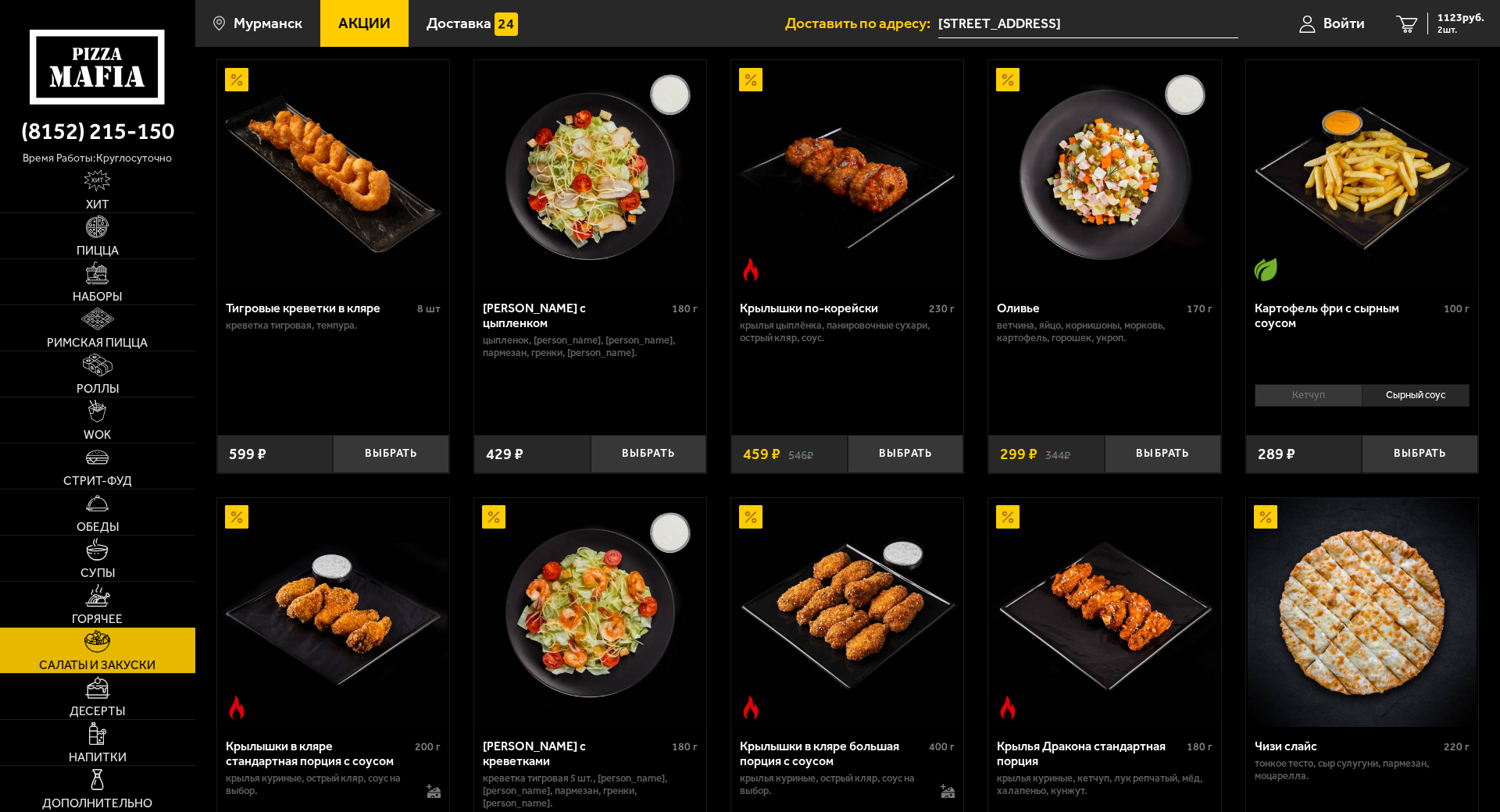
scroll to position [65, 0]
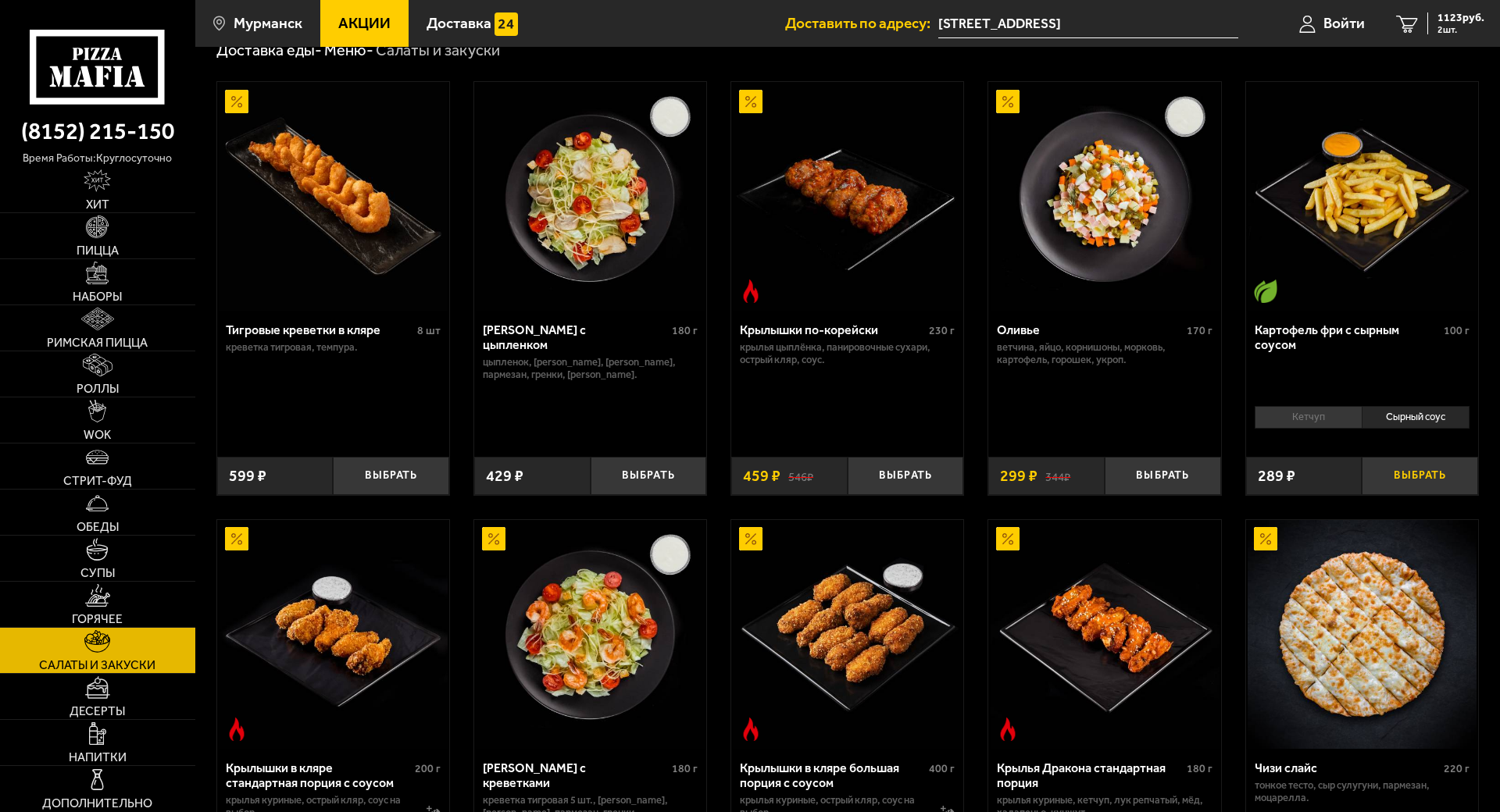
click at [1380, 484] on button "Выбрать" at bounding box center [1420, 476] width 116 height 38
click at [1455, 17] on span "1412 руб." at bounding box center [1461, 17] width 47 height 11
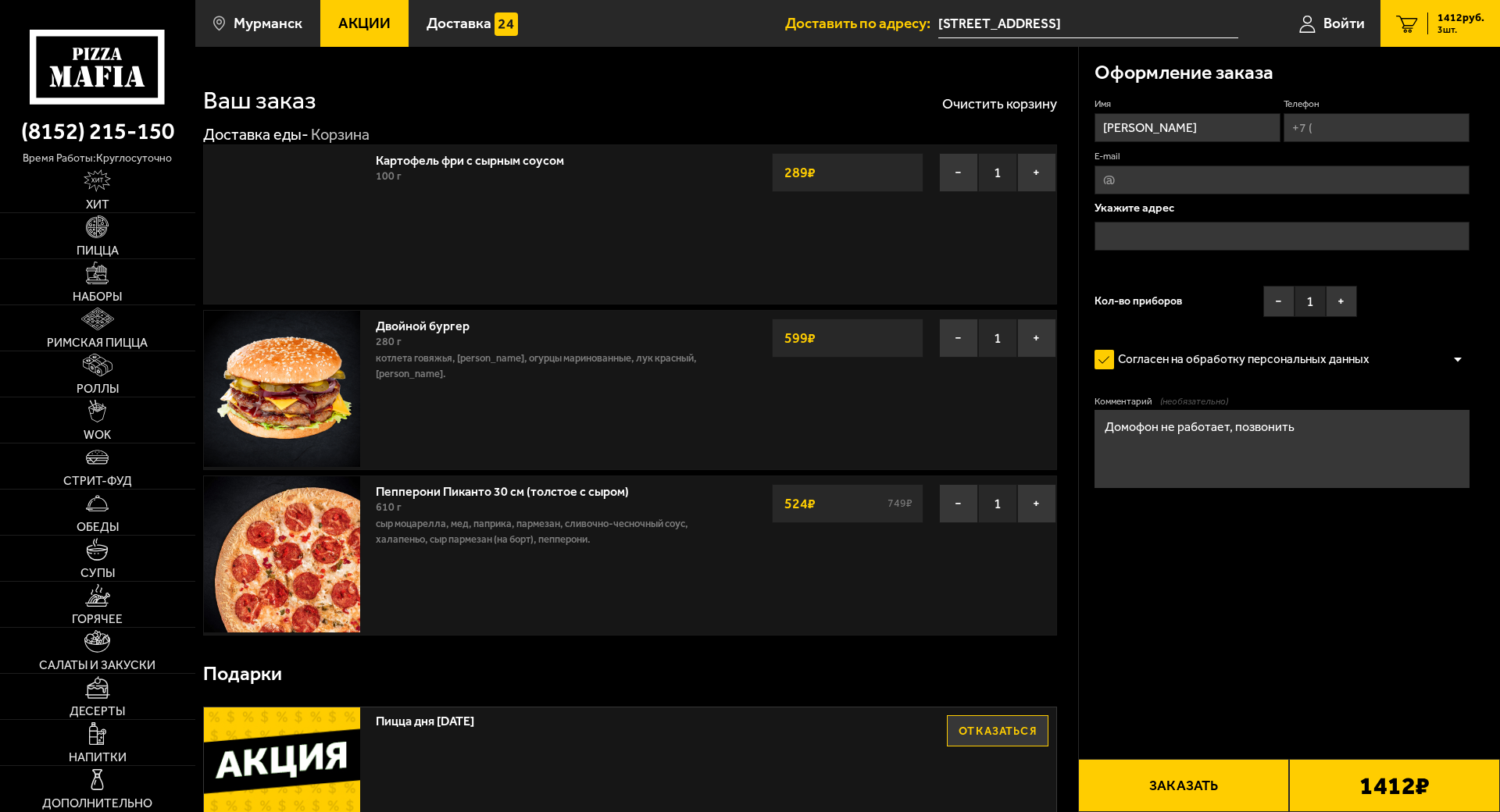
type input "Кольский проспект, 151"
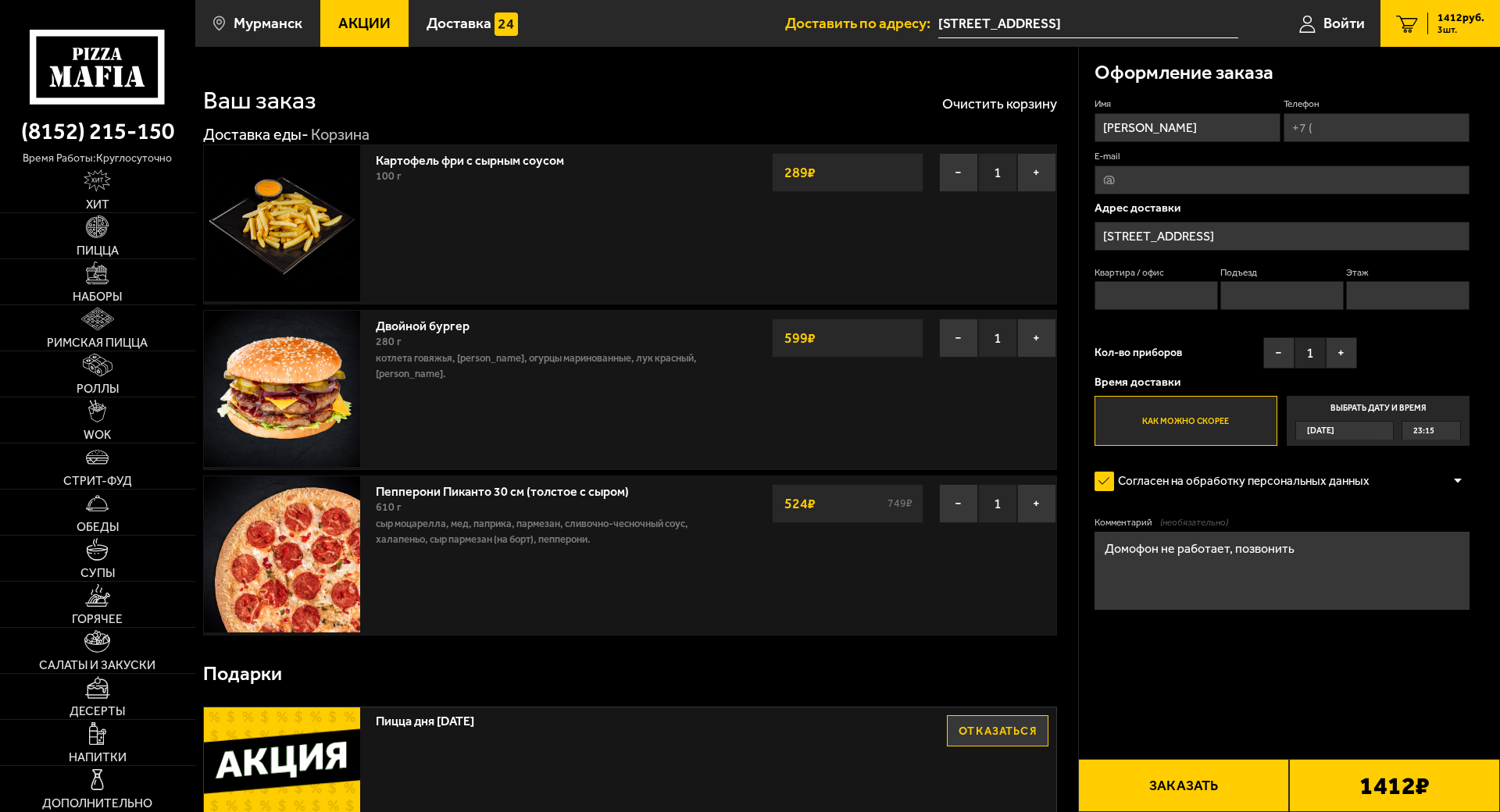
click at [1264, 759] on button "Заказать" at bounding box center [1184, 786] width 211 height 53
click at [1330, 128] on input "Телефон" at bounding box center [1376, 127] width 186 height 29
type input "+7 (921) 175-93-04"
click at [1168, 292] on input "Квартира / офис" at bounding box center [1157, 295] width 124 height 29
type input "134"
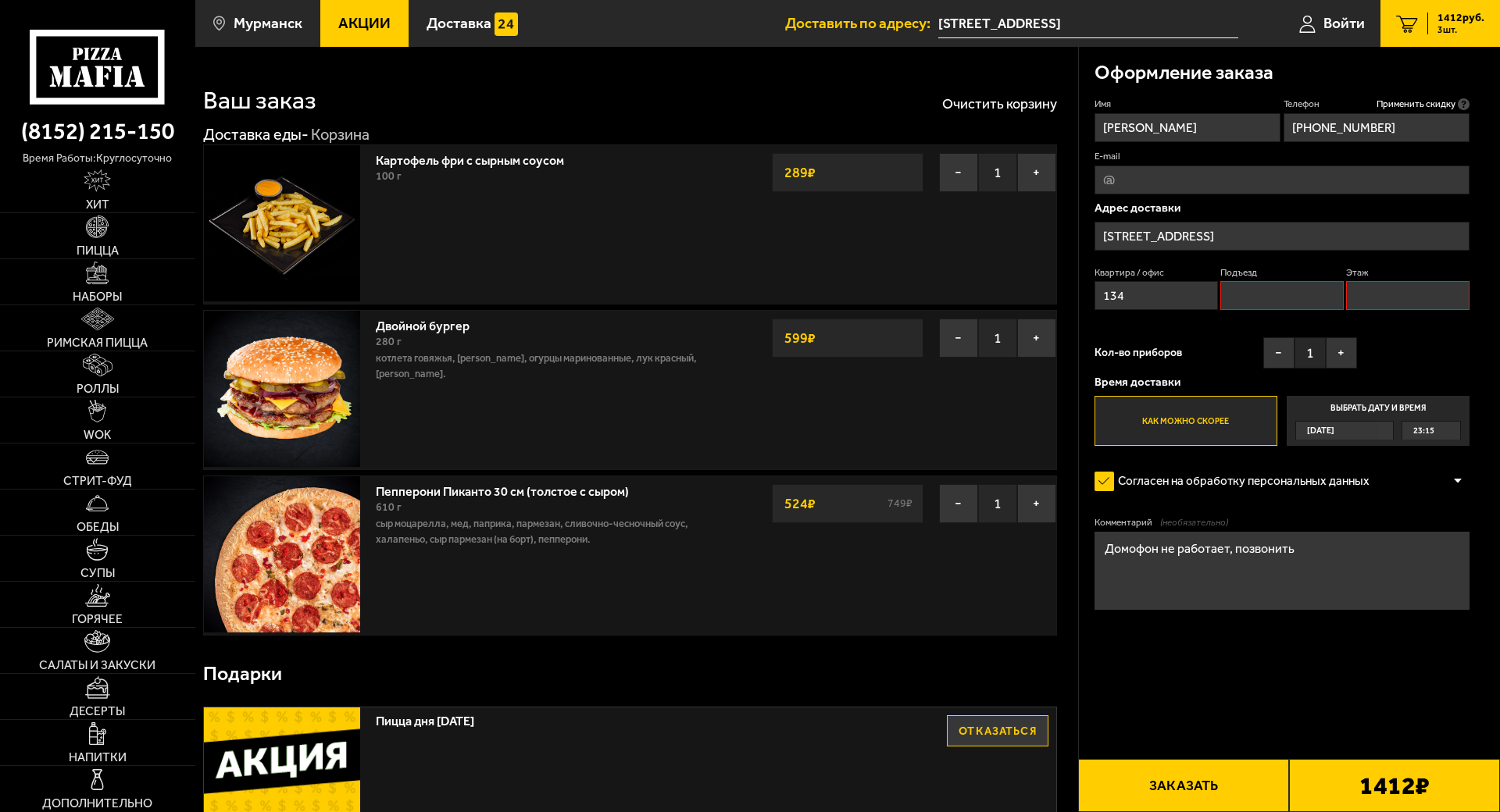
click at [1260, 300] on input "Подъезд" at bounding box center [1283, 295] width 124 height 29
type input "2"
click at [1367, 303] on input "Этаж" at bounding box center [1408, 295] width 124 height 29
click at [1374, 301] on input "Этаж" at bounding box center [1408, 295] width 124 height 29
type input "9"
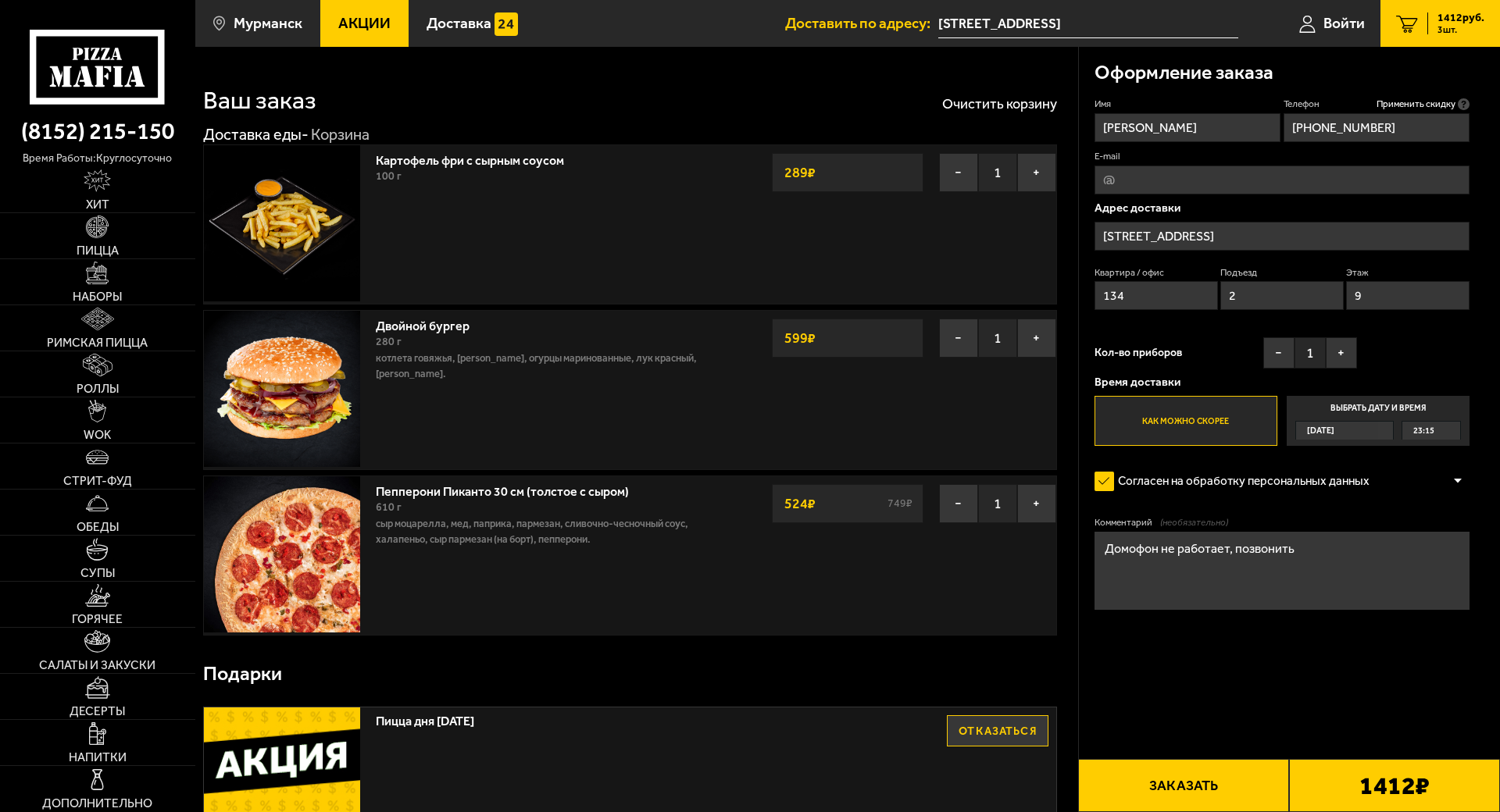
click at [1406, 338] on div "Имя Александр Телефон Применить скидку Вы будете зарегистрированы автоматически…" at bounding box center [1282, 271] width 375 height 348
click at [1249, 759] on button "Заказать" at bounding box center [1184, 786] width 211 height 53
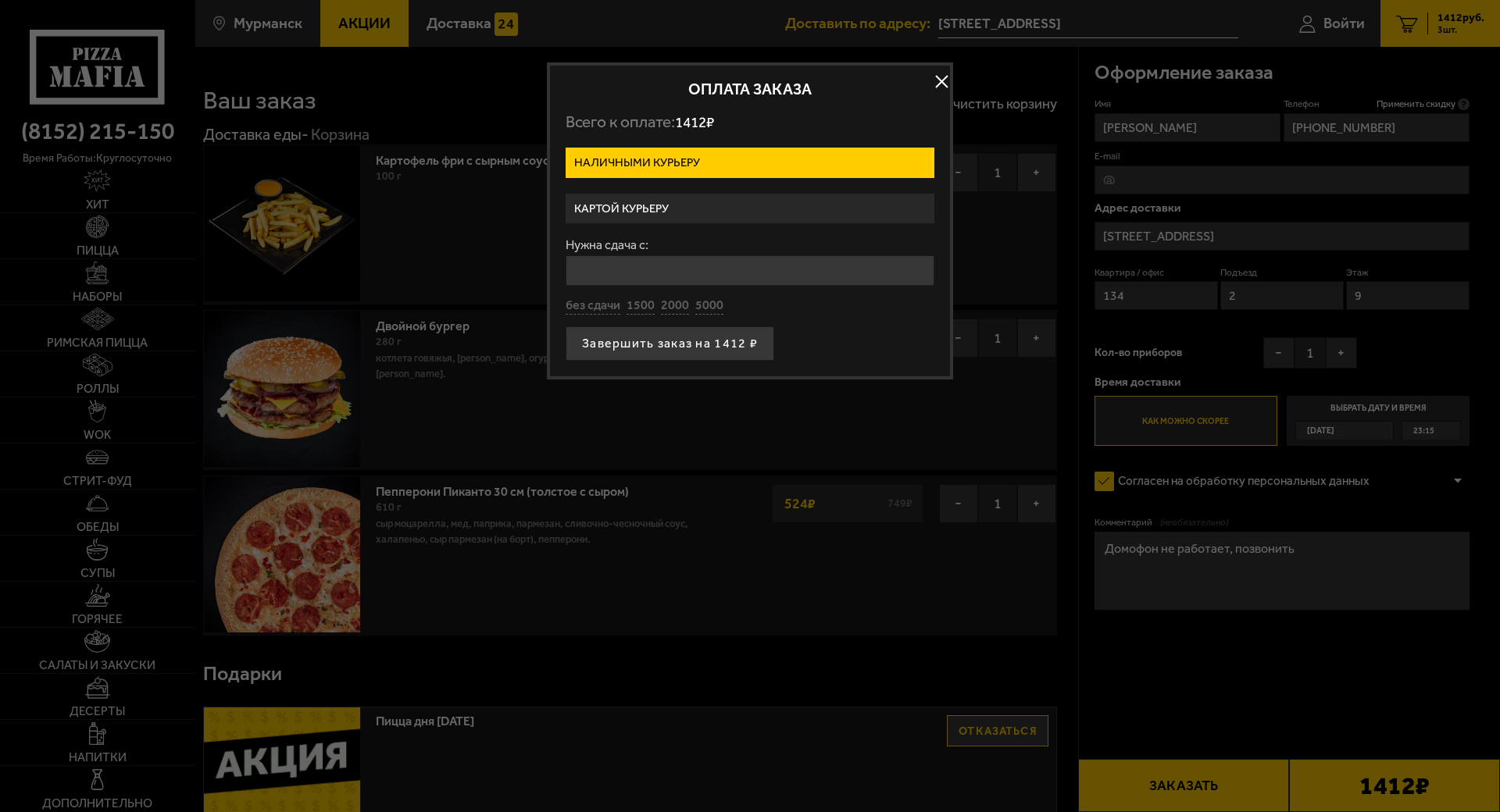
click at [685, 199] on label "Картой курьеру" at bounding box center [750, 209] width 369 height 31
click at [0, 0] on input "Картой курьеру" at bounding box center [0, 0] width 0 height 0
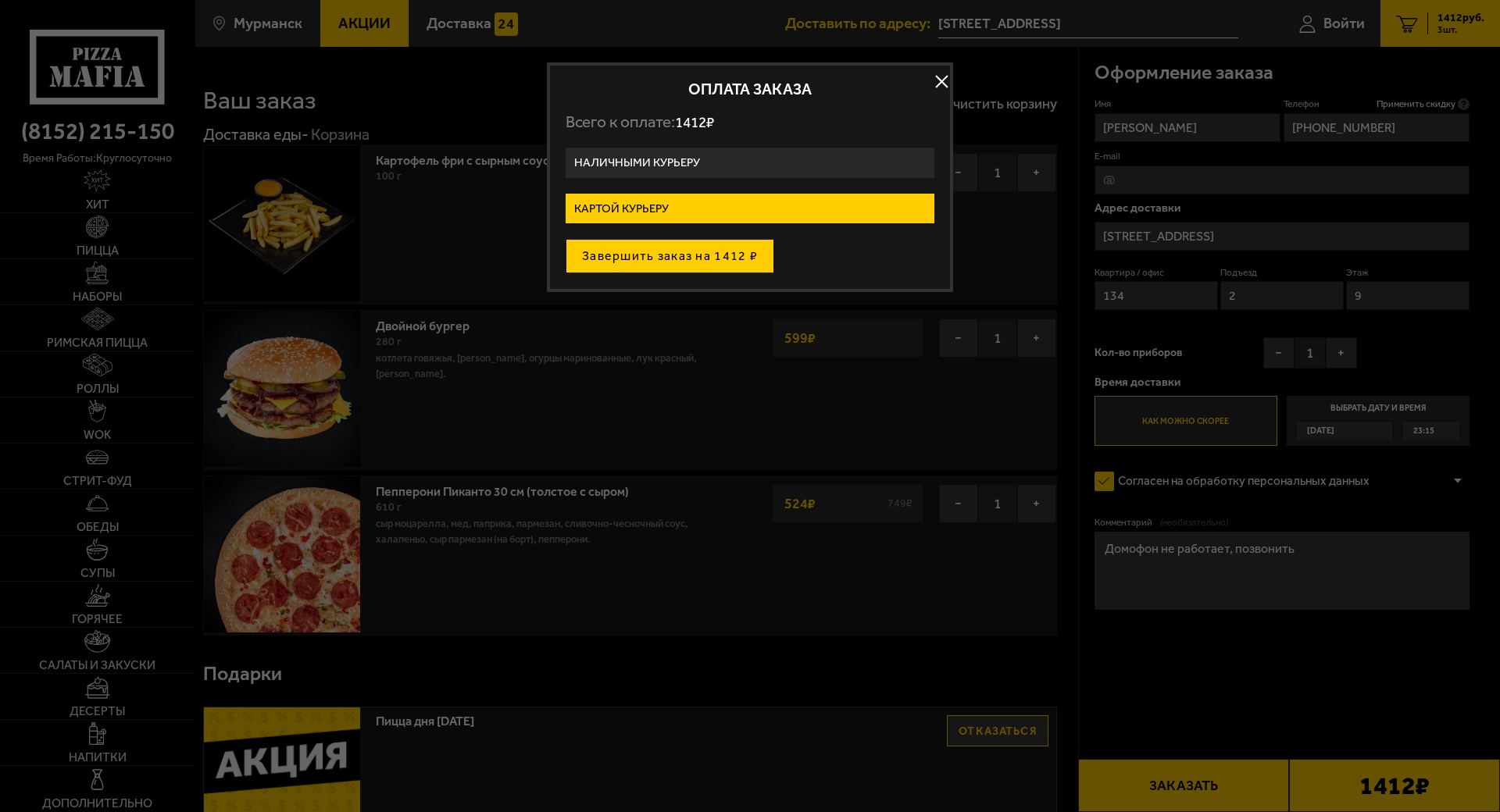
click at [672, 267] on button "Завершить заказ на 1412 ₽" at bounding box center [670, 257] width 209 height 35
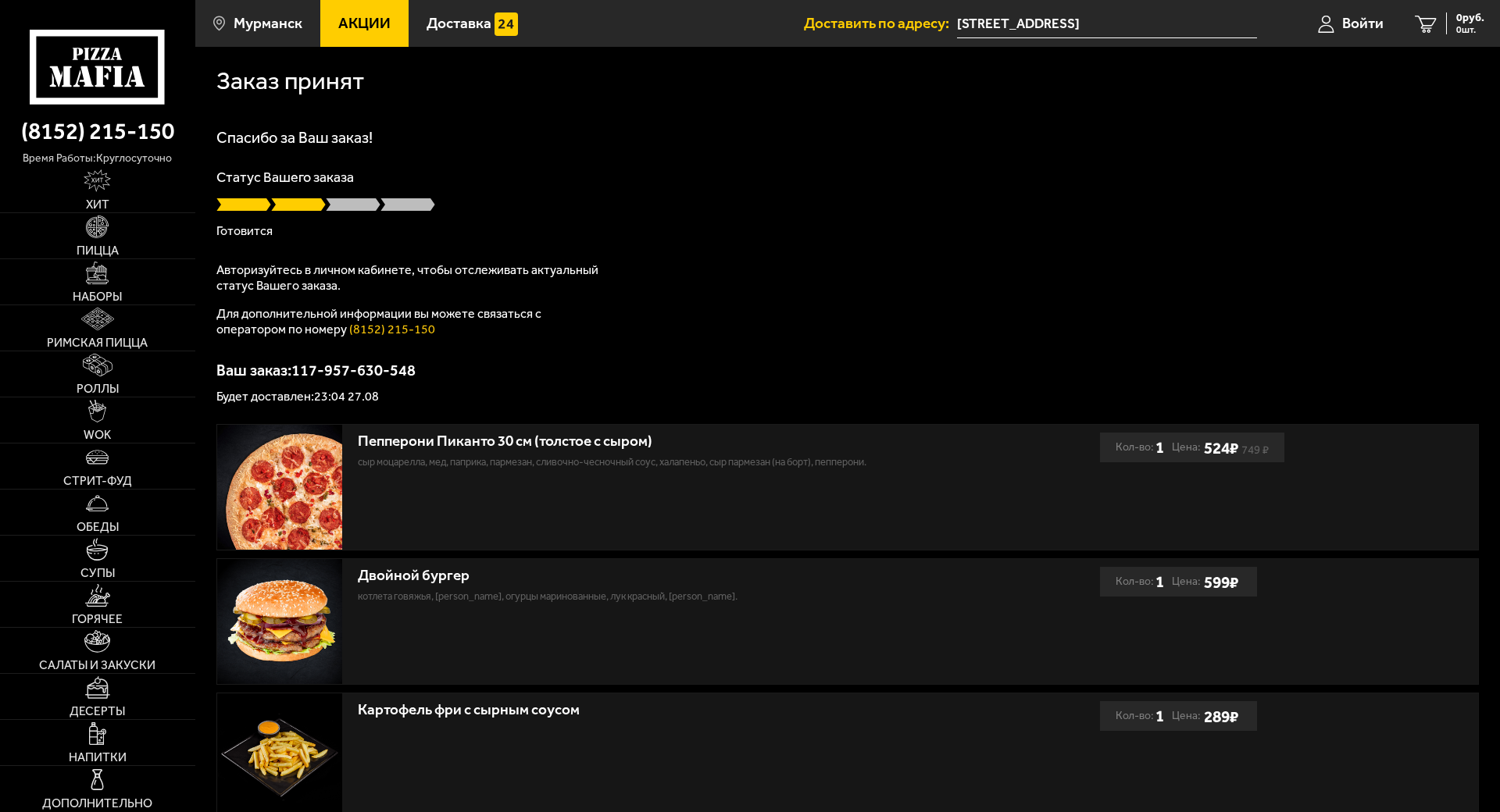
click at [1059, 216] on div "Статус Вашего заказа Готовится" at bounding box center [848, 203] width 1263 height 67
